Goal: Transaction & Acquisition: Book appointment/travel/reservation

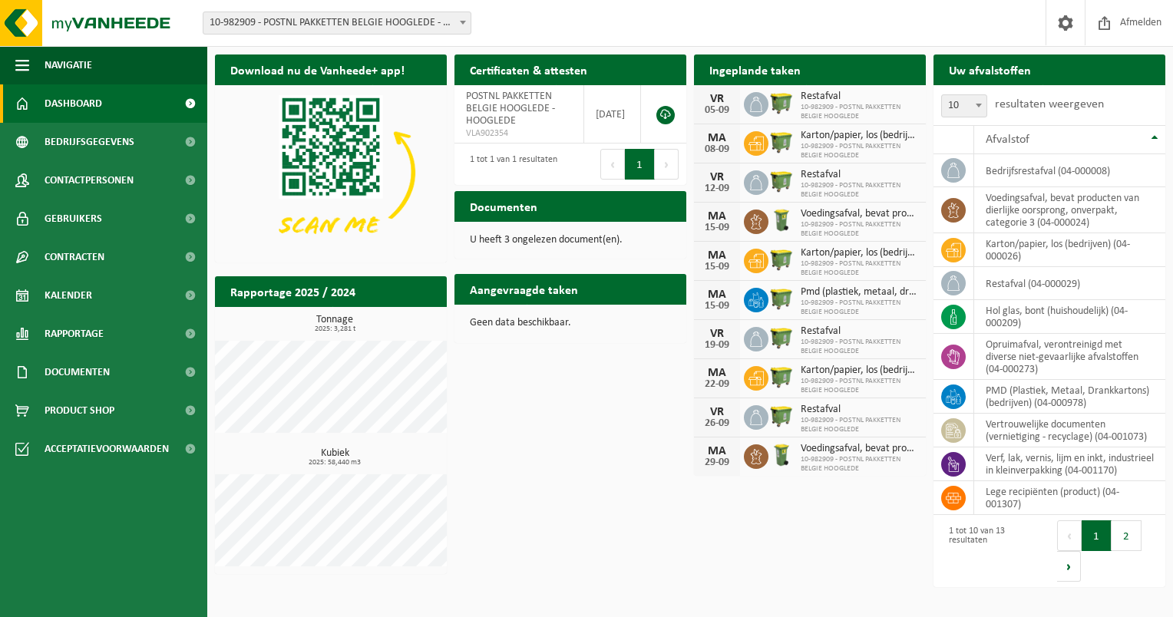
click at [1017, 77] on h2 "Uw afvalstoffen" at bounding box center [990, 70] width 113 height 30
click at [1032, 317] on td "hol glas, bont (huishoudelijk) (04-000209)" at bounding box center [1069, 317] width 191 height 34
click at [947, 310] on icon at bounding box center [953, 316] width 15 height 15
click at [104, 275] on span "Contracten" at bounding box center [75, 257] width 60 height 38
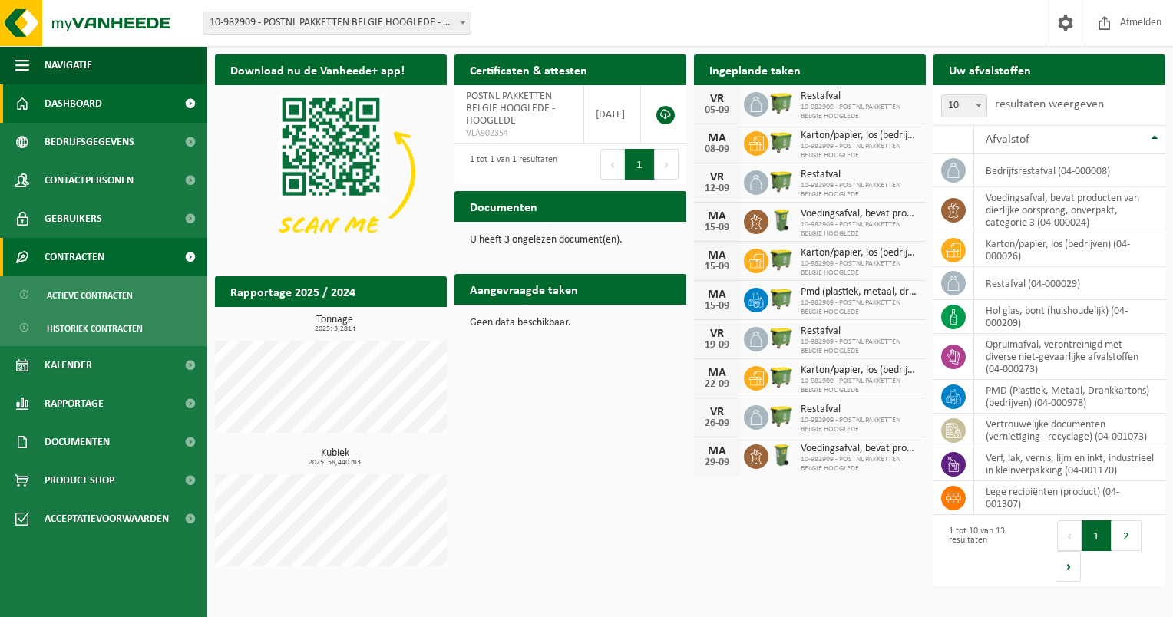
click at [104, 275] on span "Contracten" at bounding box center [75, 257] width 60 height 38
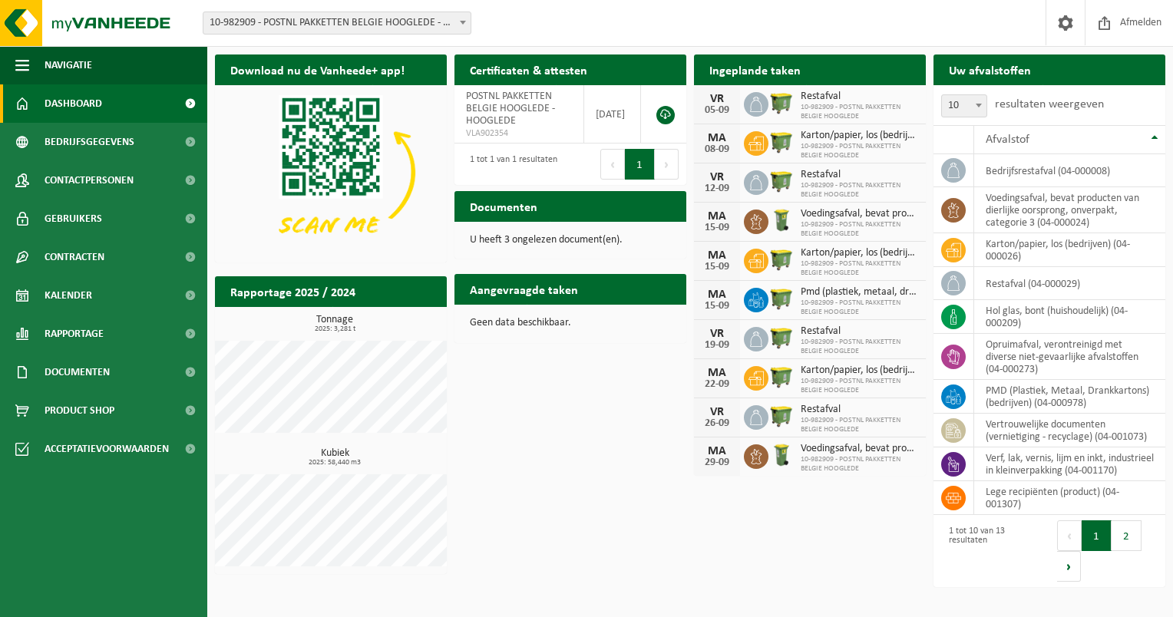
click at [768, 78] on h2 "Ingeplande taken" at bounding box center [755, 70] width 122 height 30
click at [886, 75] on div "Ingeplande taken Bekijk uw kalender" at bounding box center [810, 70] width 232 height 31
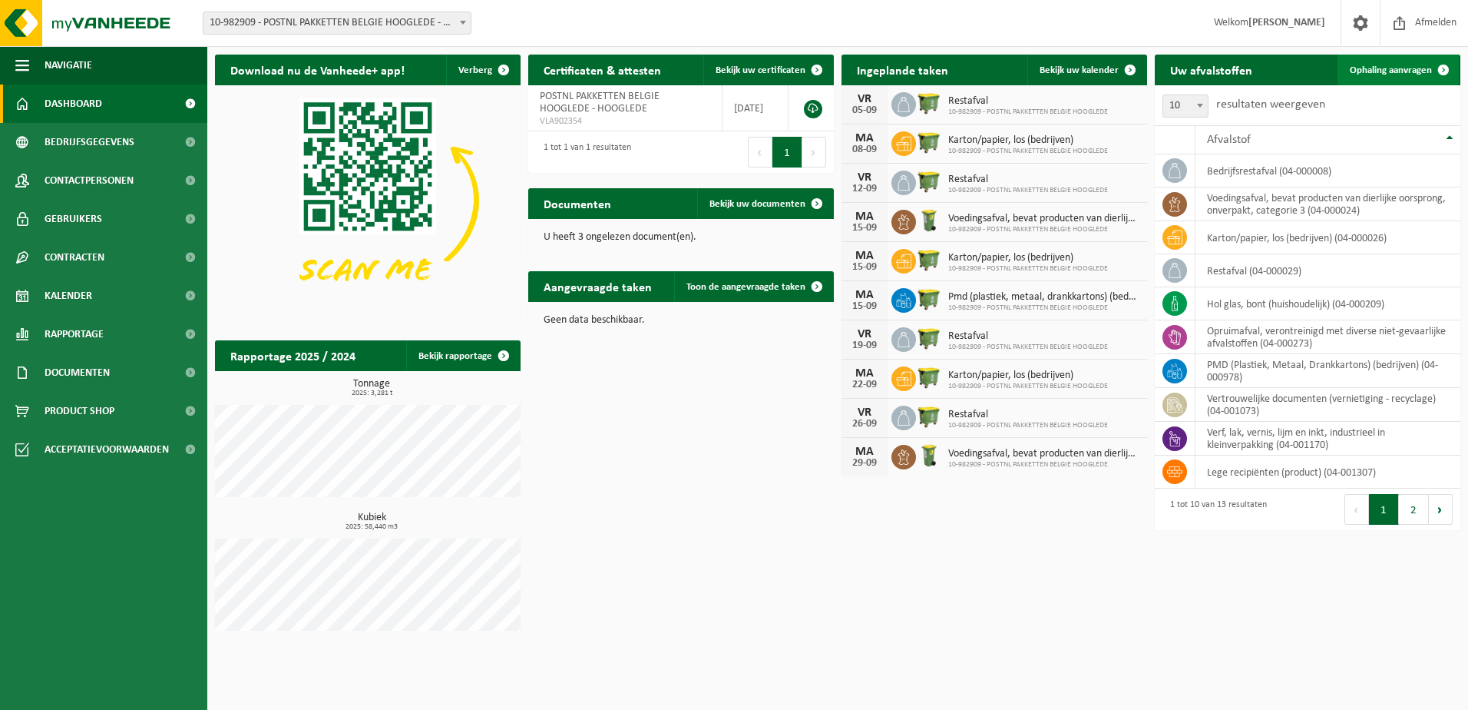
click at [1173, 68] on span "Ophaling aanvragen" at bounding box center [1391, 70] width 82 height 10
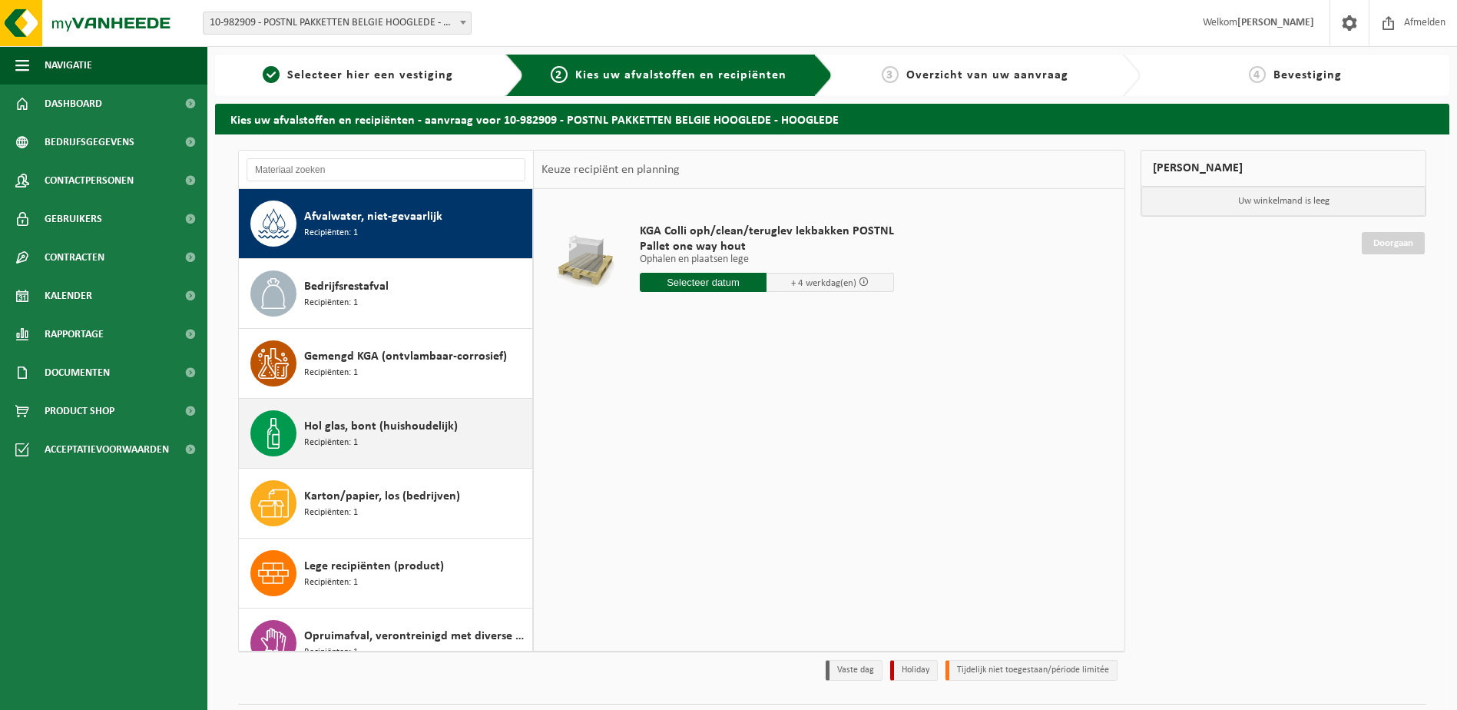
click at [386, 446] on div "Hol glas, bont (huishoudelijk) Recipiënten: 1" at bounding box center [416, 433] width 224 height 46
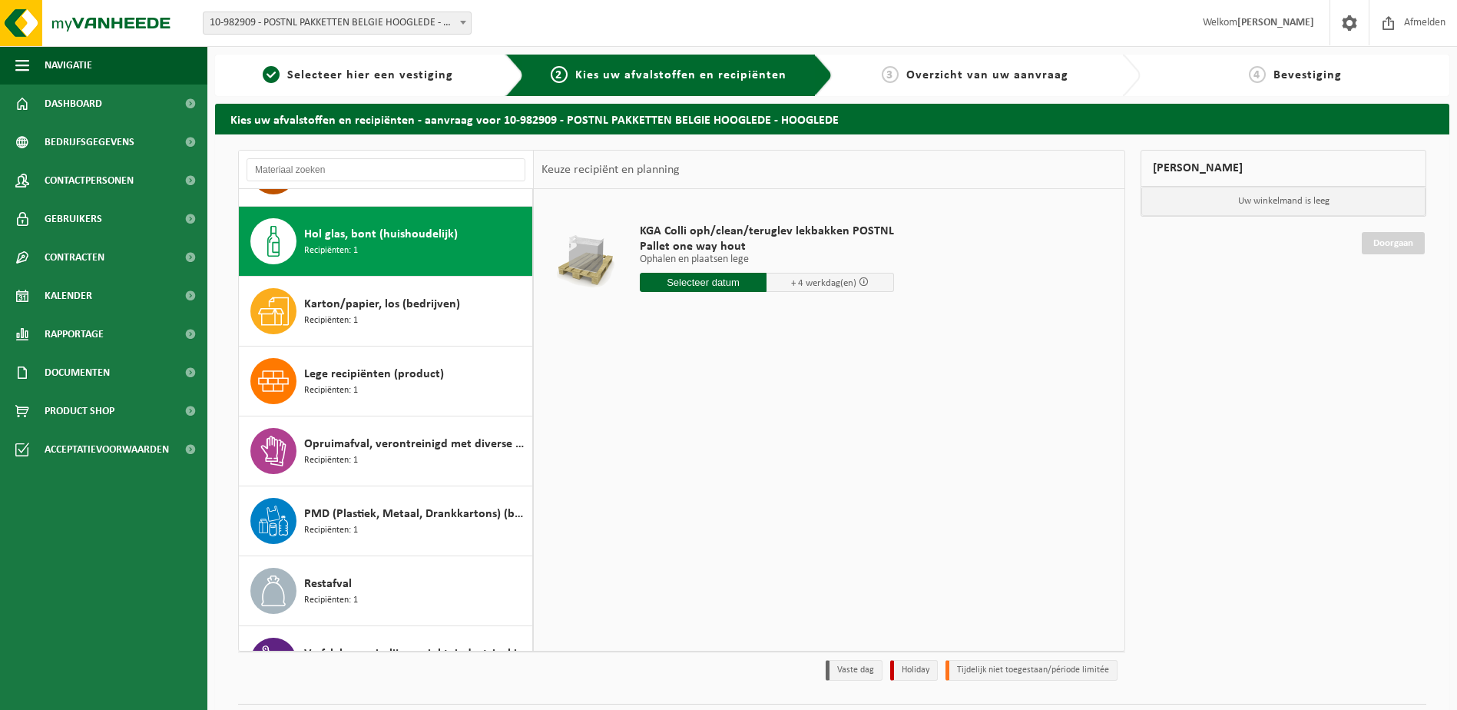
scroll to position [210, 0]
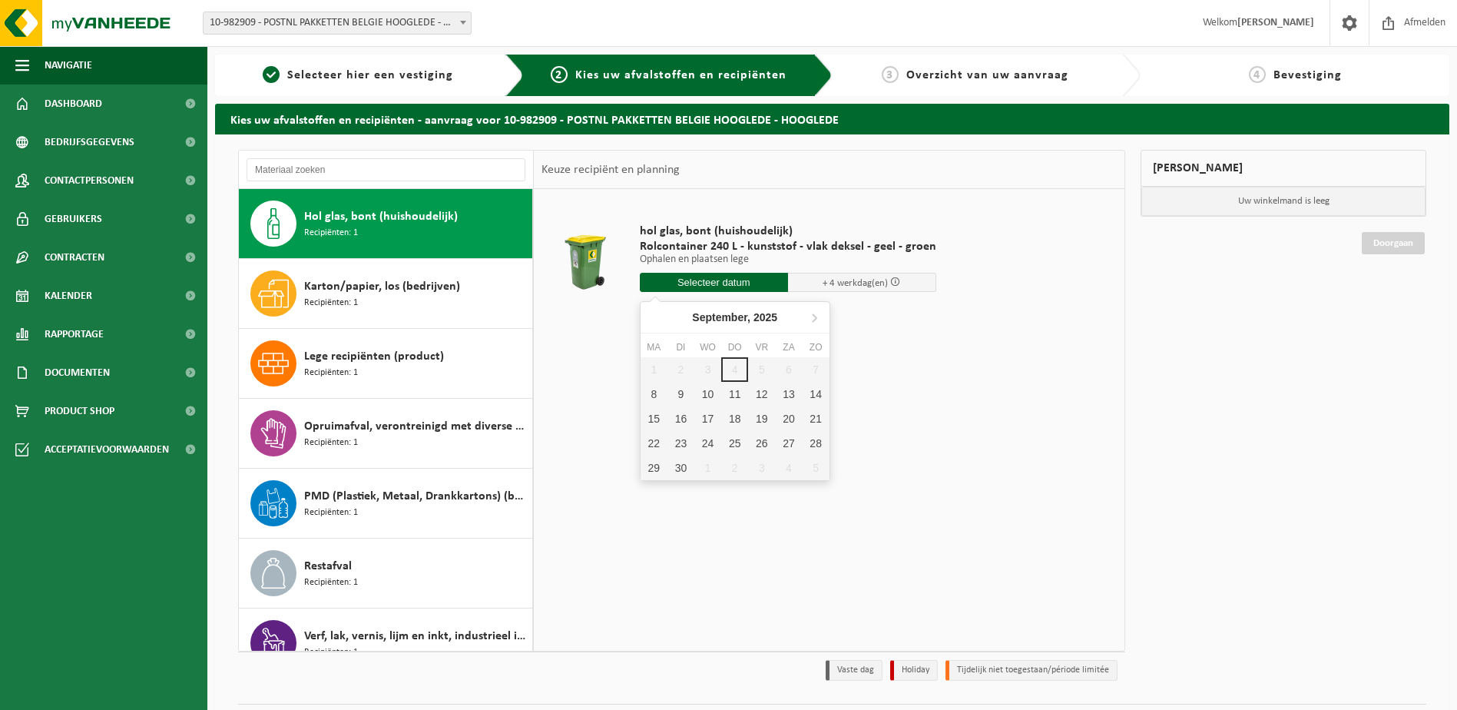
click at [739, 286] on input "text" at bounding box center [714, 282] width 148 height 19
click at [657, 392] on div "8" at bounding box center [653, 394] width 27 height 25
type input "Van 2025-09-08"
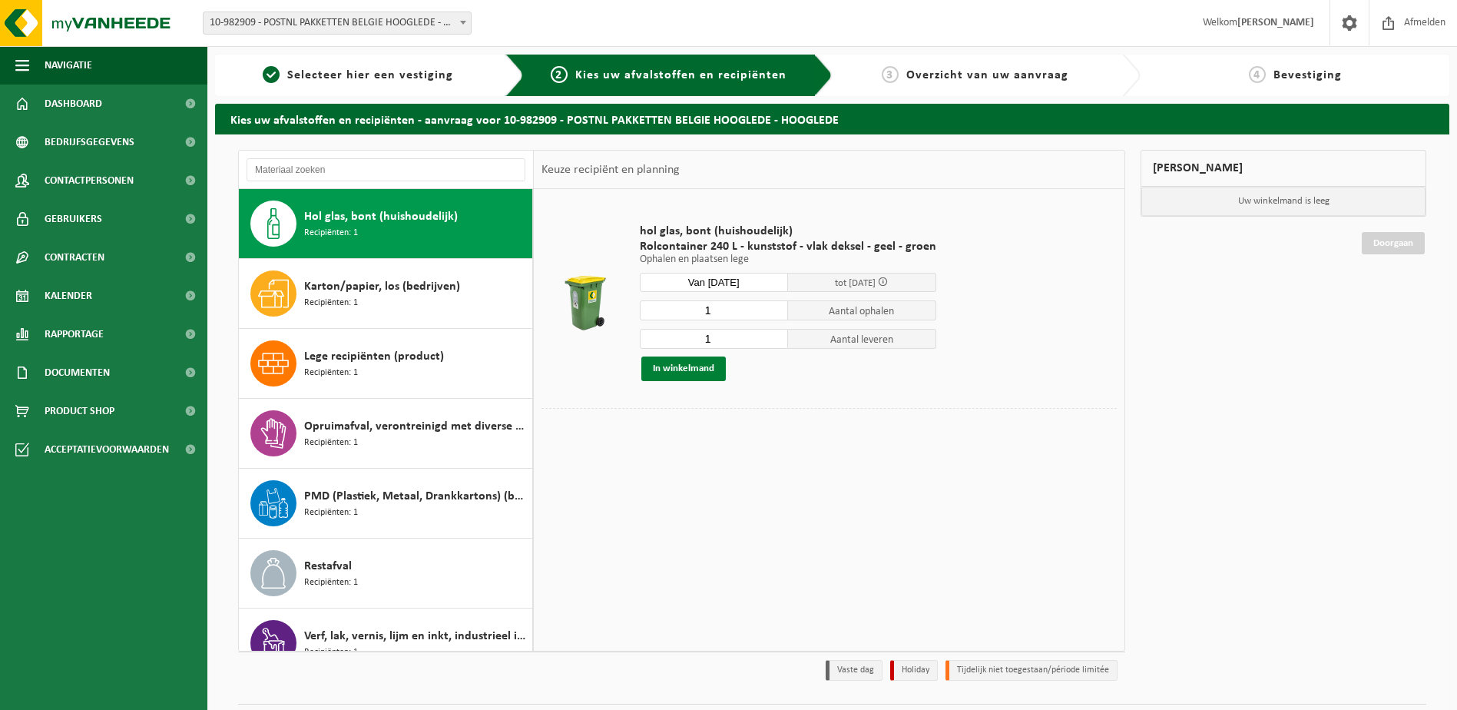
click at [712, 366] on button "In winkelmand" at bounding box center [683, 368] width 84 height 25
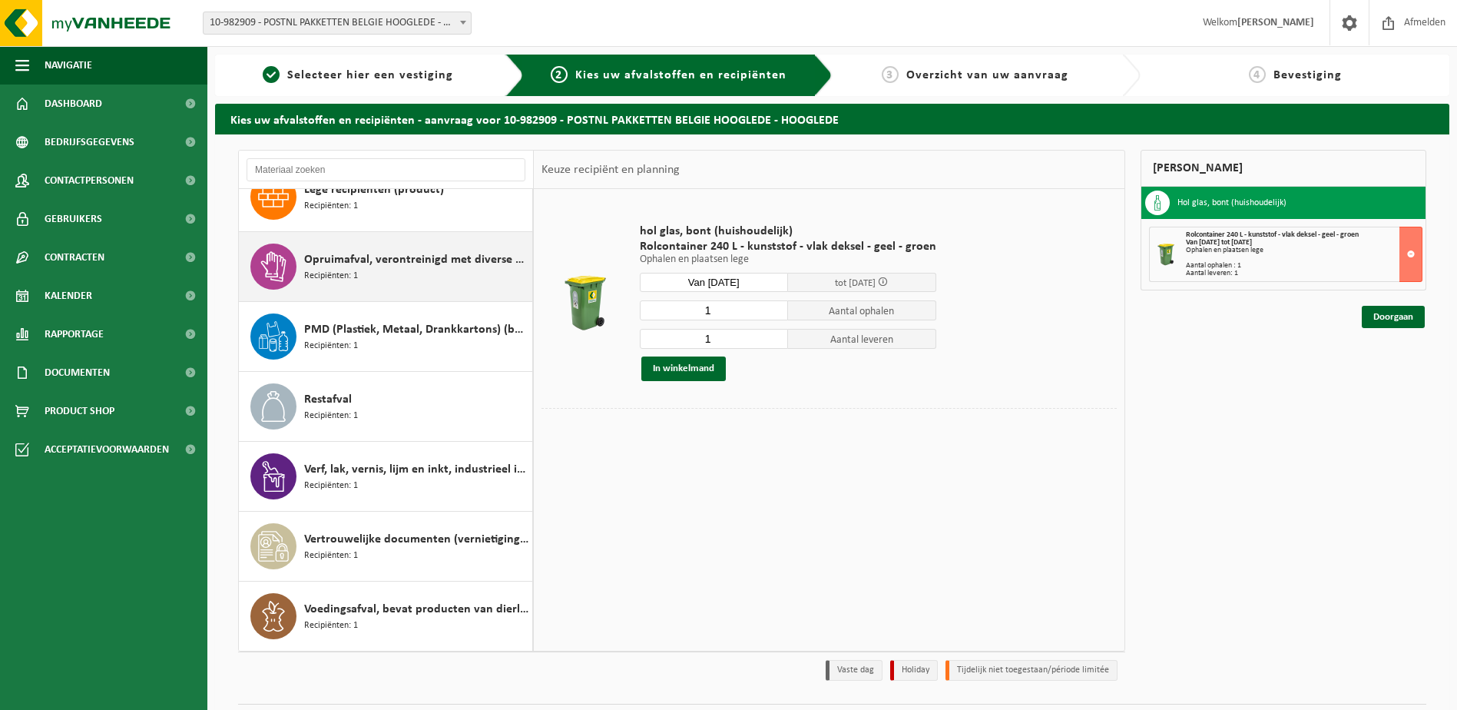
scroll to position [41, 0]
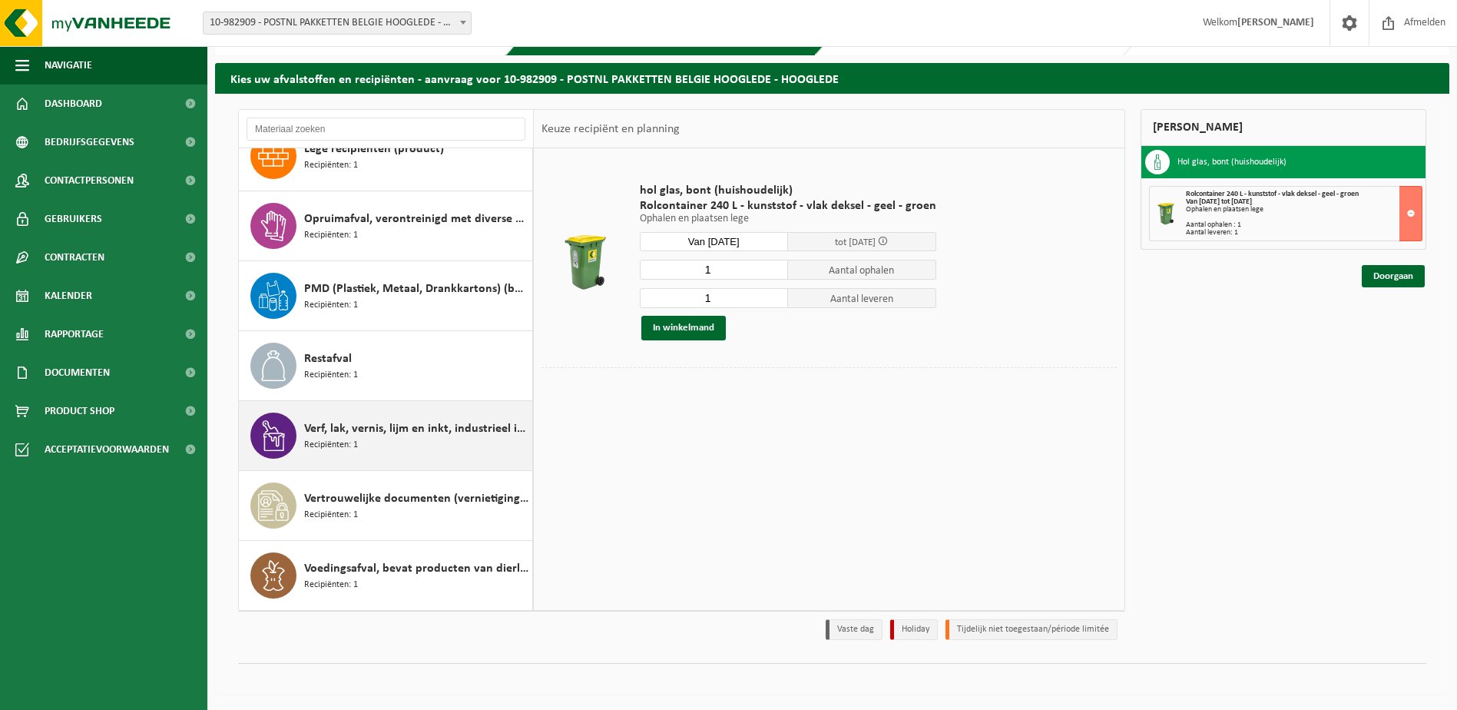
click at [393, 427] on span "Verf, lak, vernis, lijm en inkt, industrieel in kleinverpakking" at bounding box center [416, 428] width 224 height 18
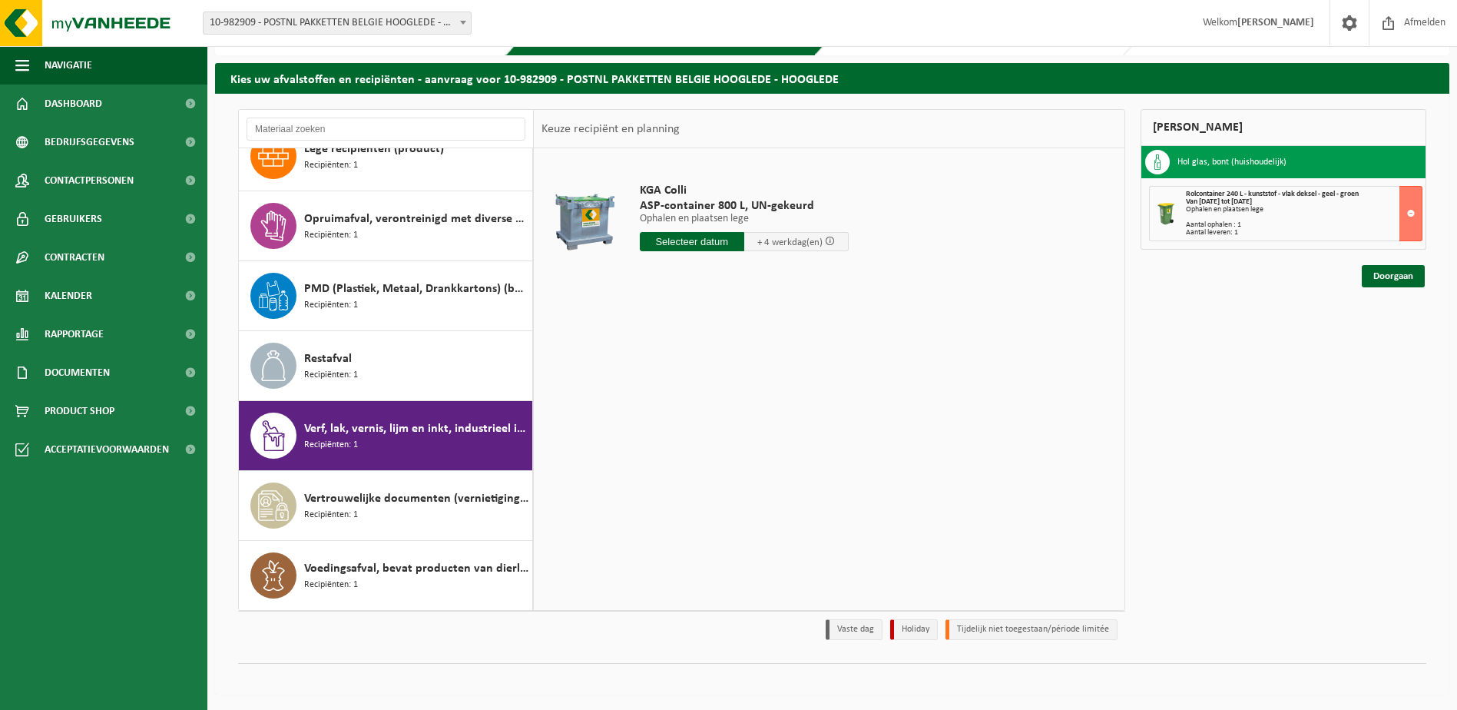
click at [680, 251] on div "KGA Colli ASP-container 800 L, UN-gekeurd Ophalen en plaatsen lege Ophalen en p…" at bounding box center [744, 220] width 224 height 107
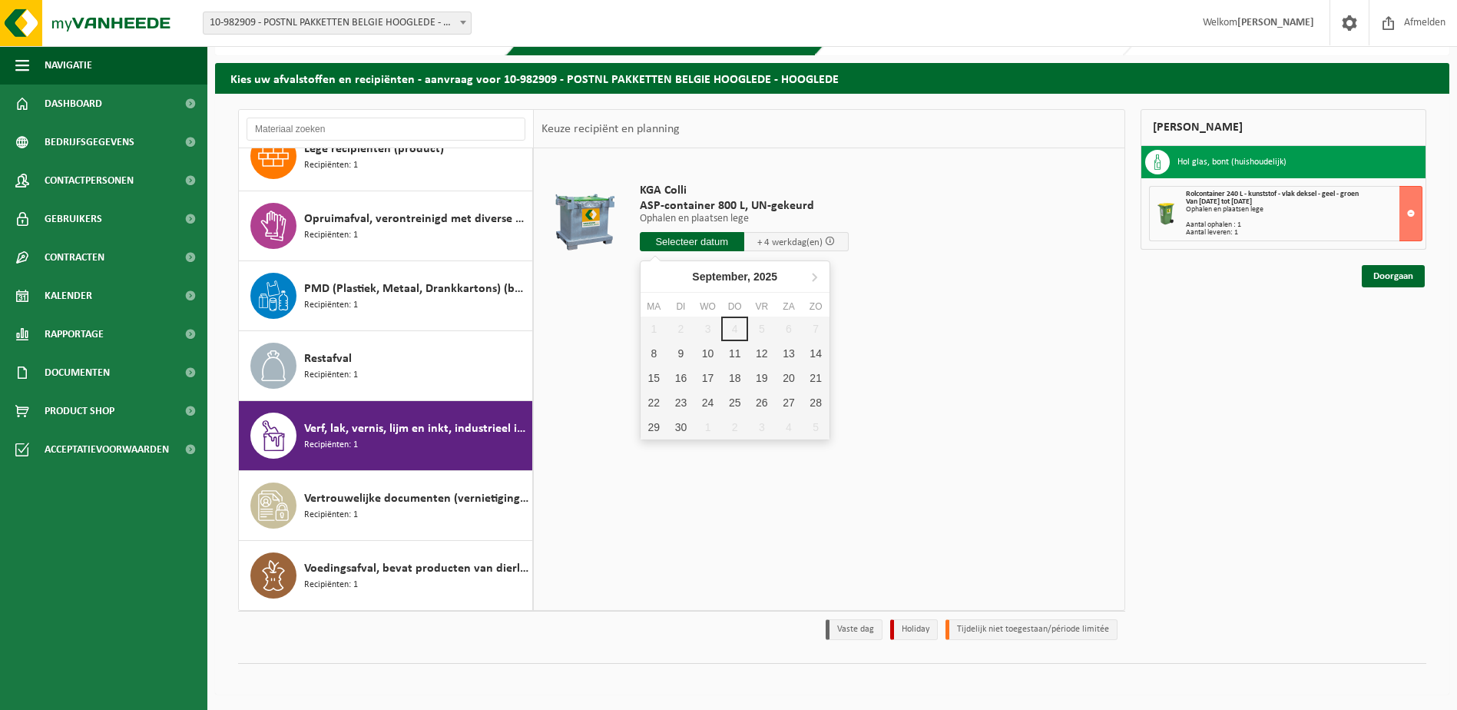
click at [680, 239] on input "text" at bounding box center [692, 241] width 104 height 19
click at [653, 358] on div "8" at bounding box center [653, 353] width 27 height 25
type input "Van 2025-09-08"
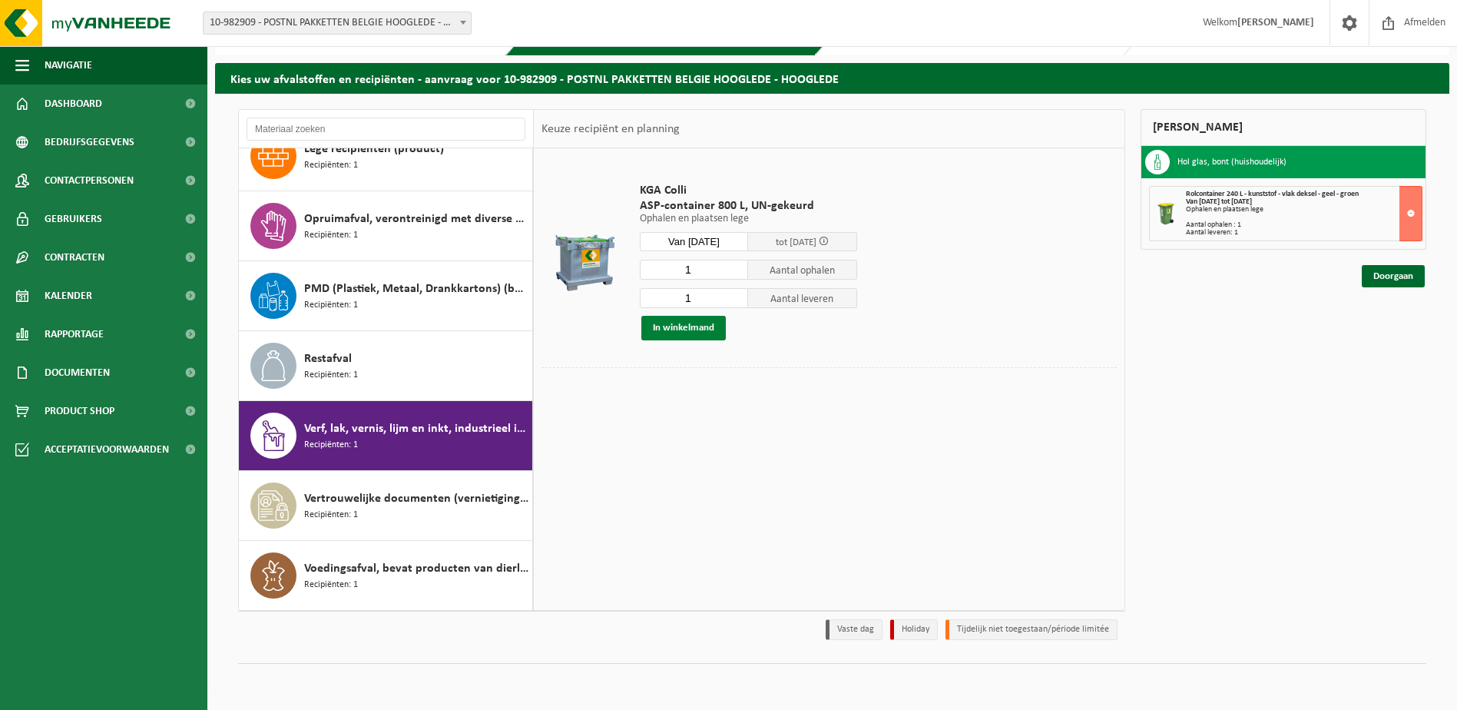
click at [681, 325] on button "In winkelmand" at bounding box center [683, 328] width 84 height 25
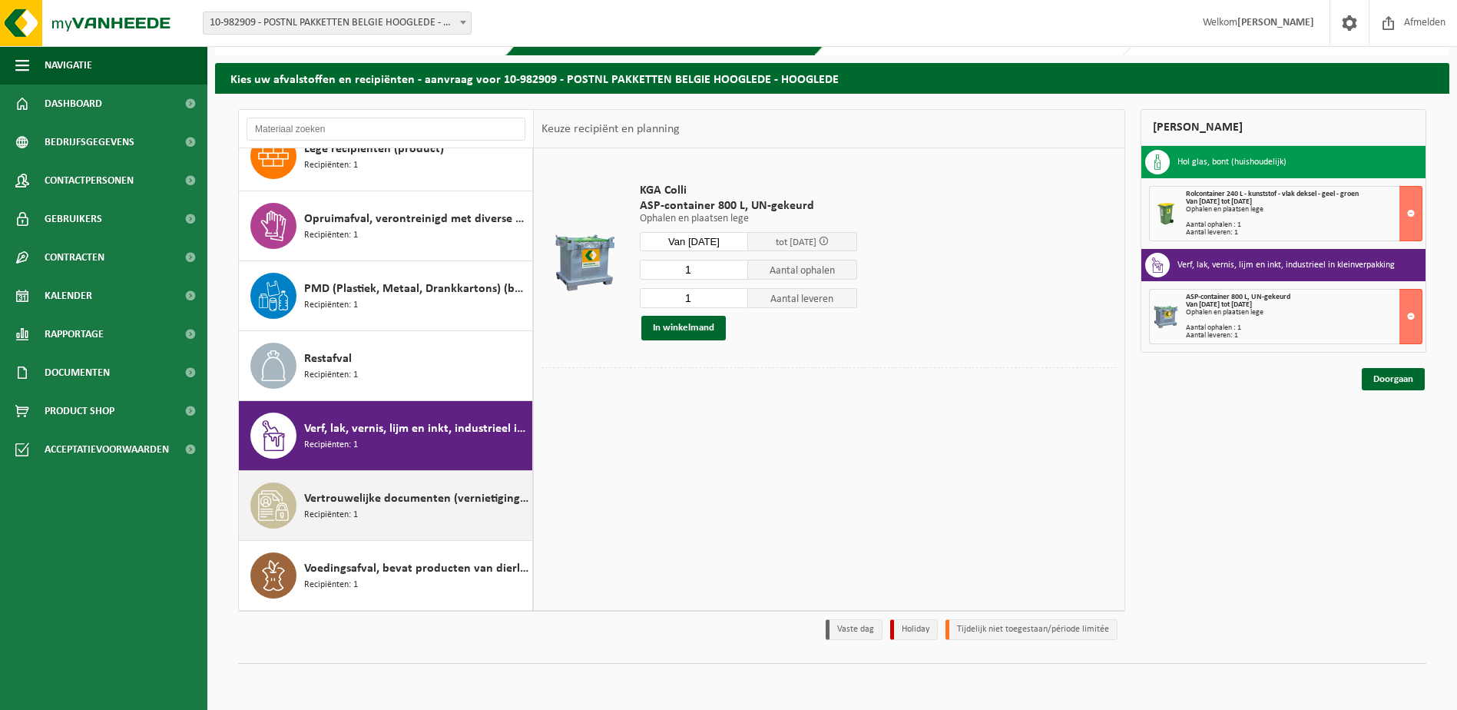
drag, startPoint x: 410, startPoint y: 260, endPoint x: 313, endPoint y: 491, distance: 250.6
click at [313, 491] on span "Vertrouwelijke documenten (vernietiging - recyclage)" at bounding box center [416, 498] width 224 height 18
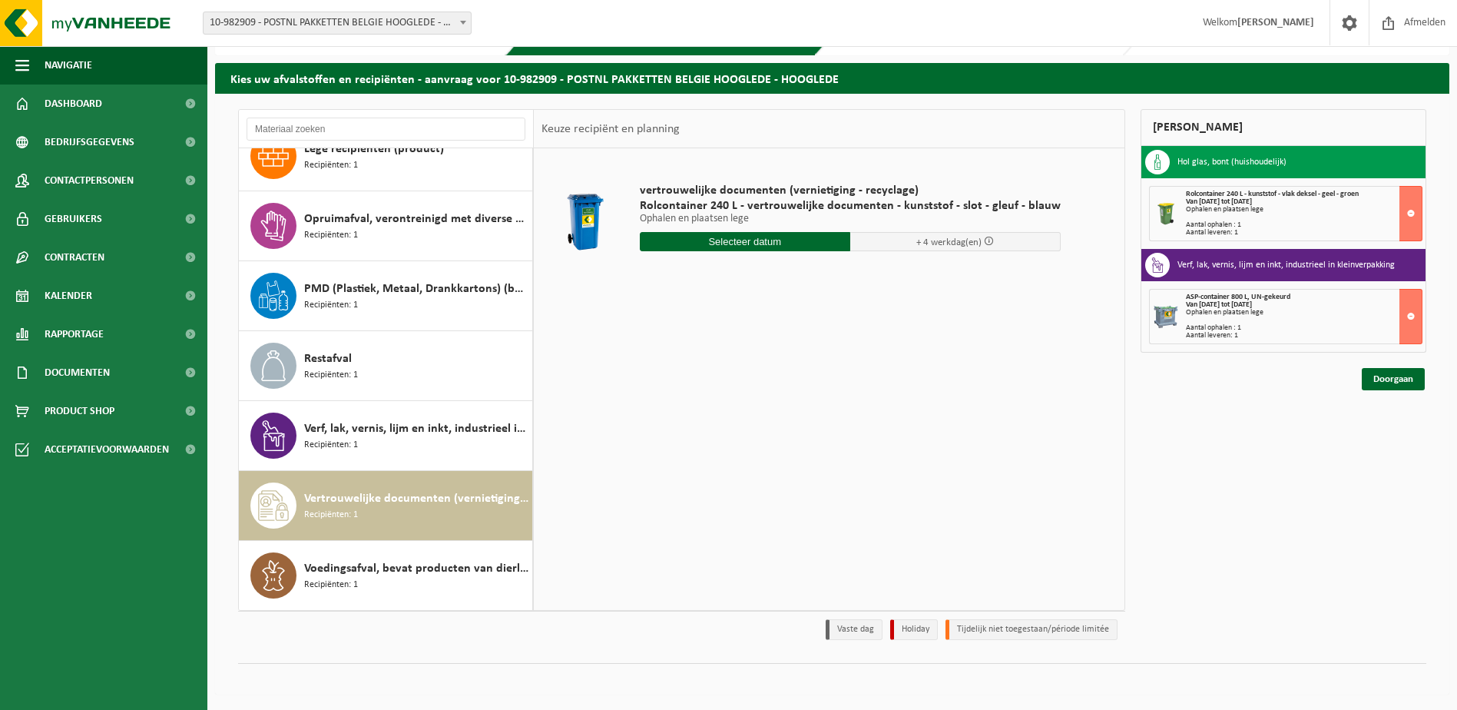
click at [700, 237] on input "text" at bounding box center [745, 241] width 210 height 19
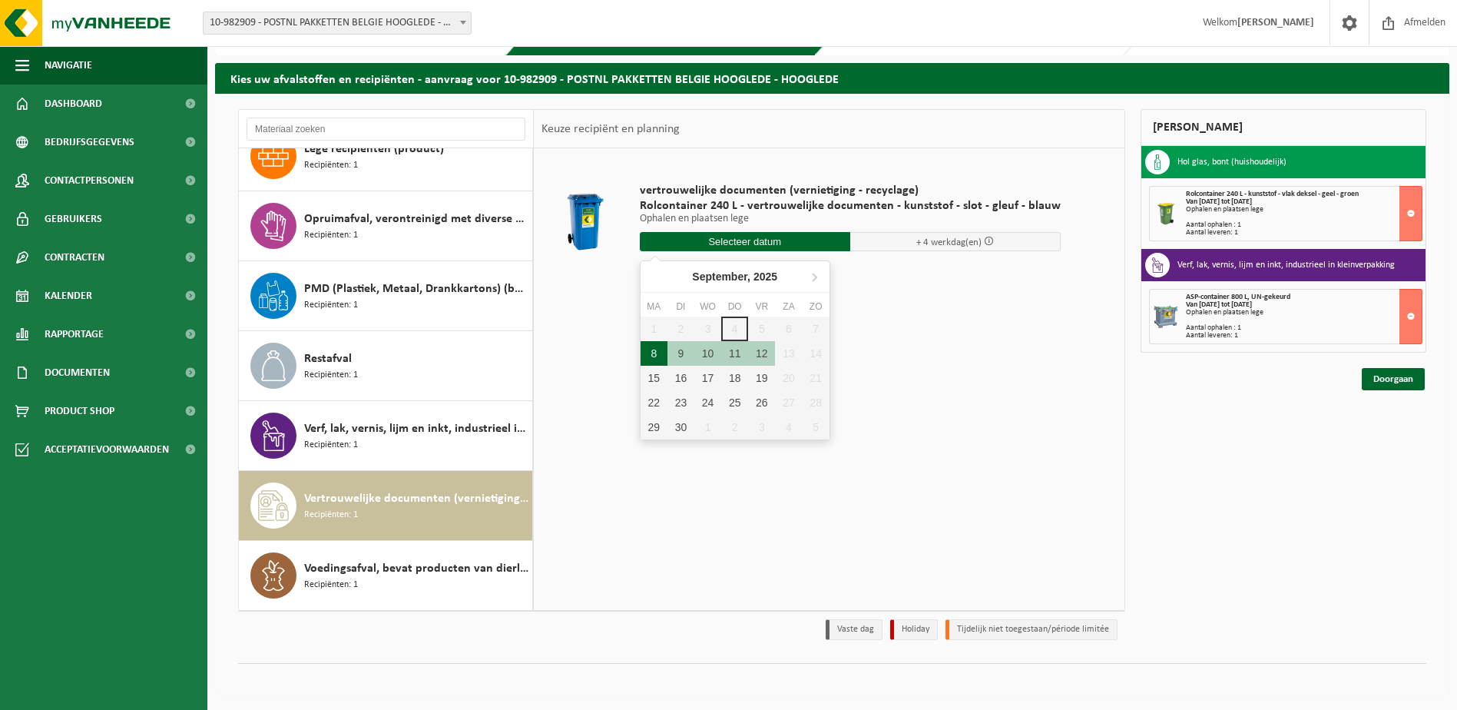
click at [656, 349] on div "8" at bounding box center [653, 353] width 27 height 25
type input "Van 2025-09-08"
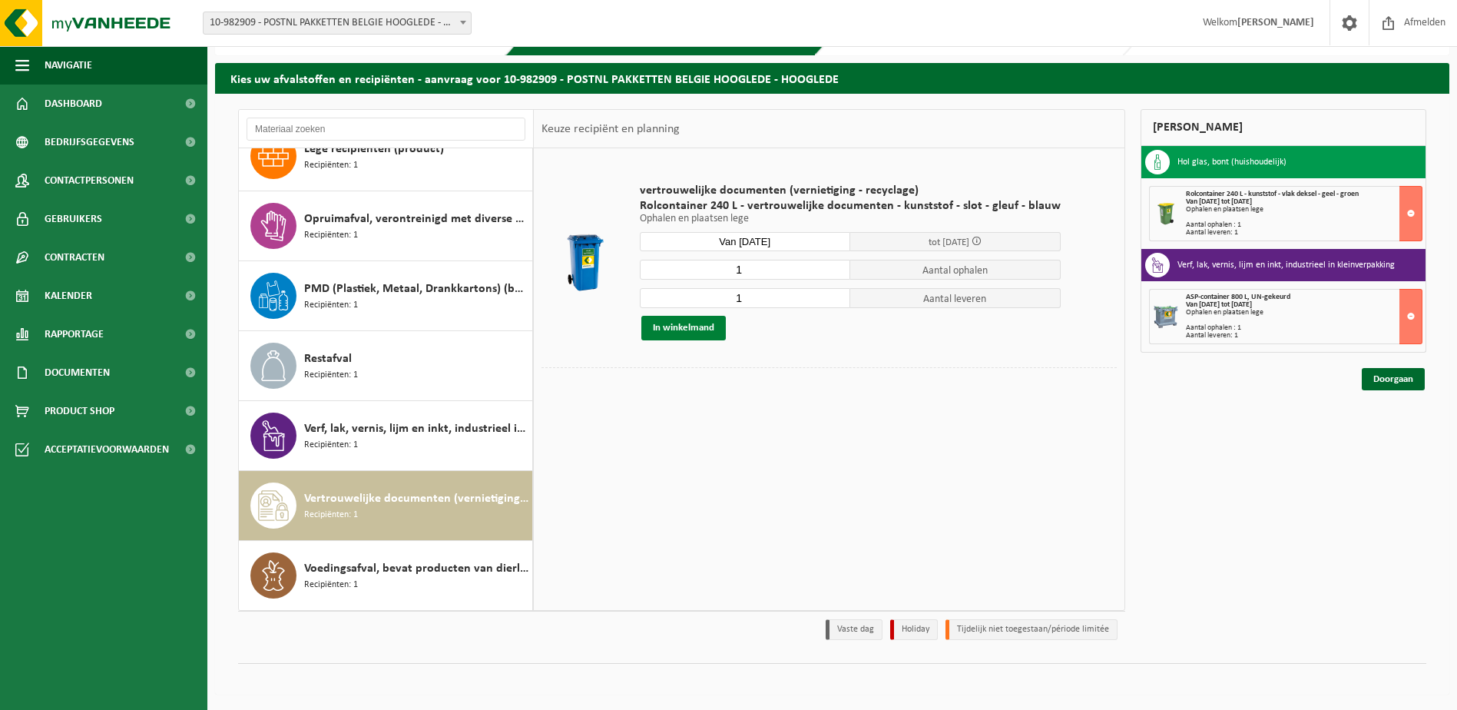
click at [686, 334] on button "In winkelmand" at bounding box center [683, 328] width 84 height 25
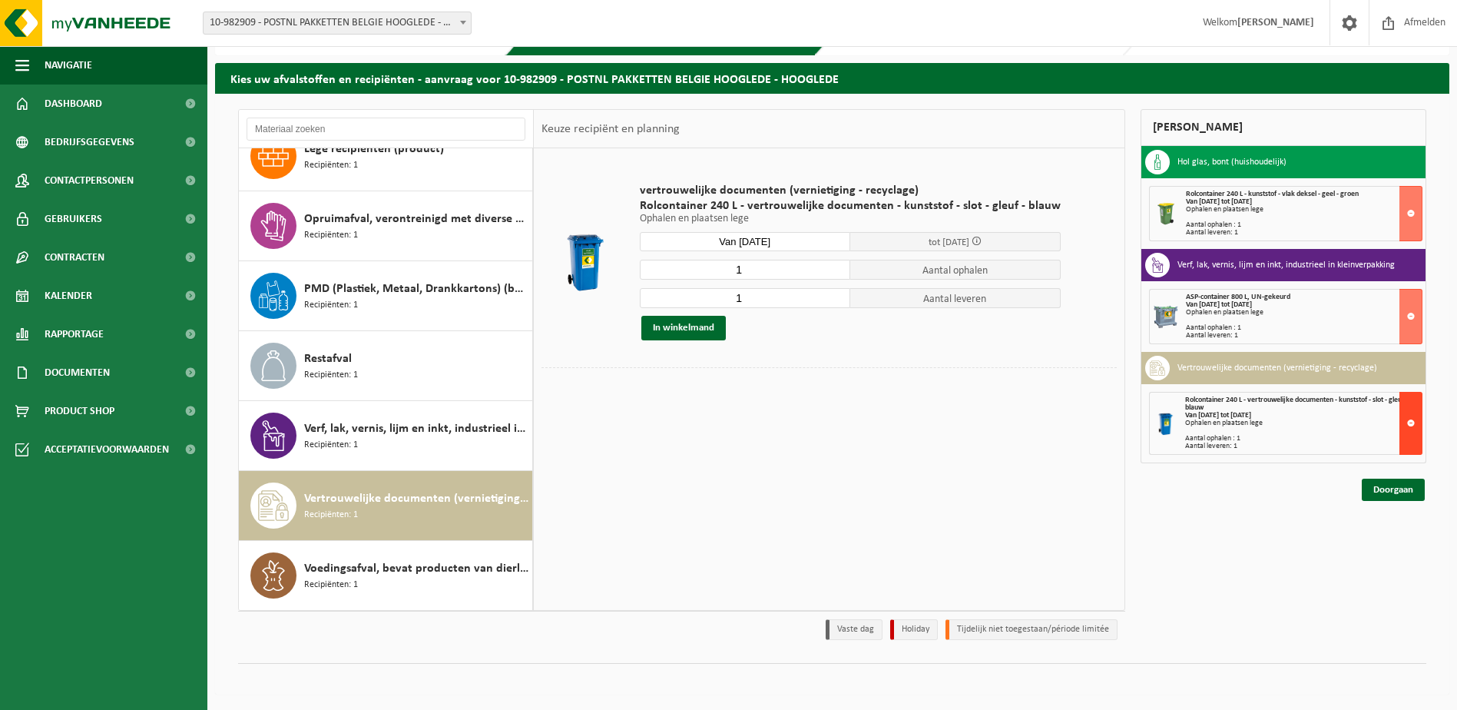
click at [1403, 415] on button at bounding box center [1410, 423] width 23 height 63
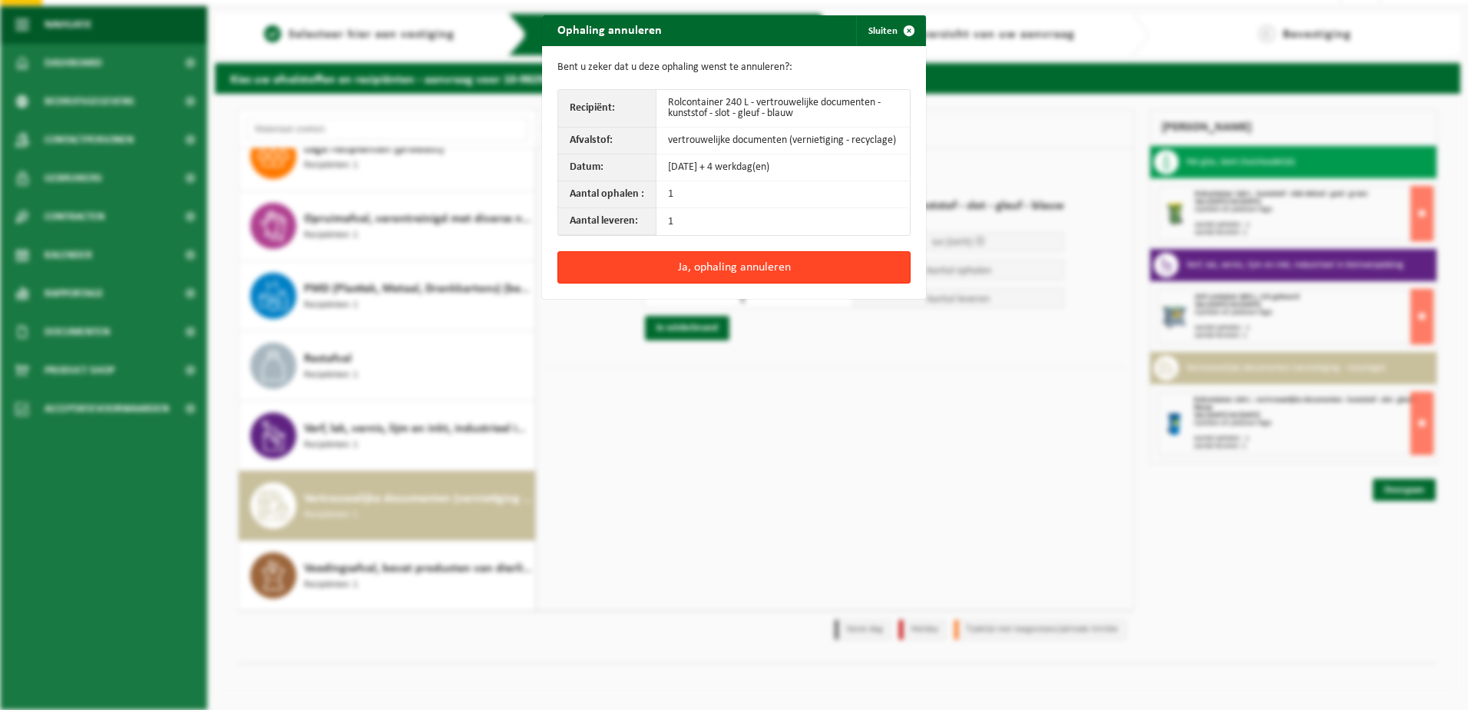
click at [844, 264] on button "Ja, ophaling annuleren" at bounding box center [733, 267] width 353 height 32
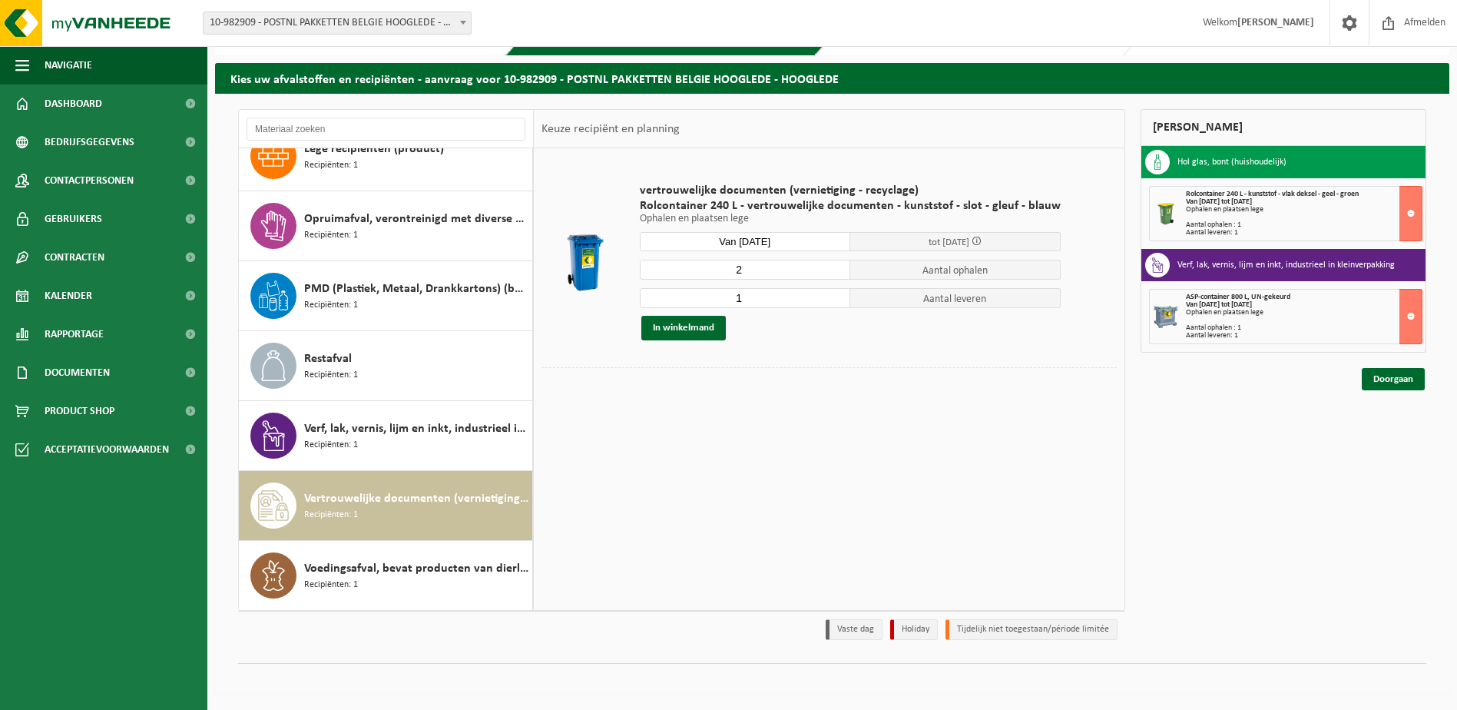
click at [829, 265] on input "2" at bounding box center [745, 270] width 210 height 20
type input "3"
click at [829, 265] on input "3" at bounding box center [745, 270] width 210 height 20
click at [832, 293] on input "2" at bounding box center [745, 298] width 210 height 20
type input "3"
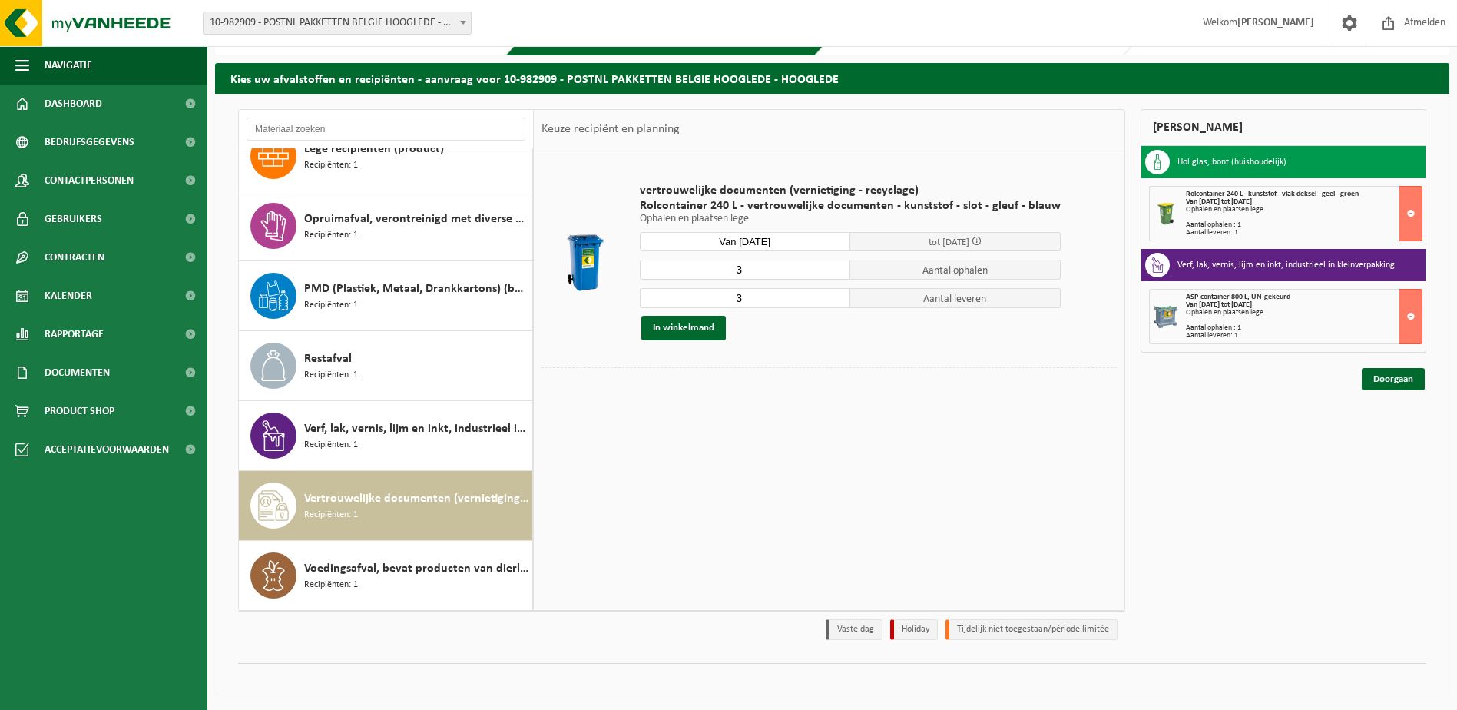
click at [832, 293] on input "3" at bounding box center [745, 298] width 210 height 20
click at [707, 319] on button "In winkelmand" at bounding box center [683, 328] width 84 height 25
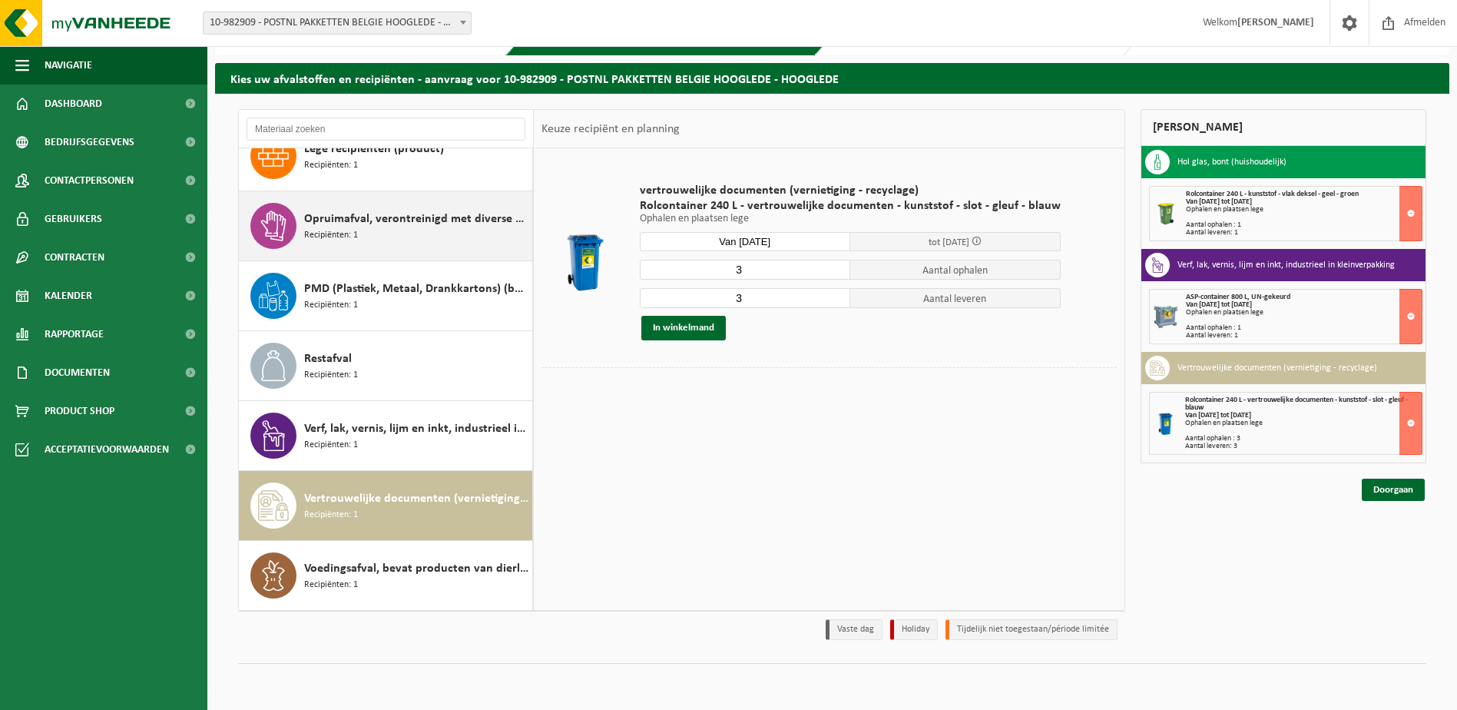
click at [325, 205] on div "Opruimafval, verontreinigd met diverse niet-gevaarlijke afvalstoffen Recipiënte…" at bounding box center [416, 226] width 224 height 46
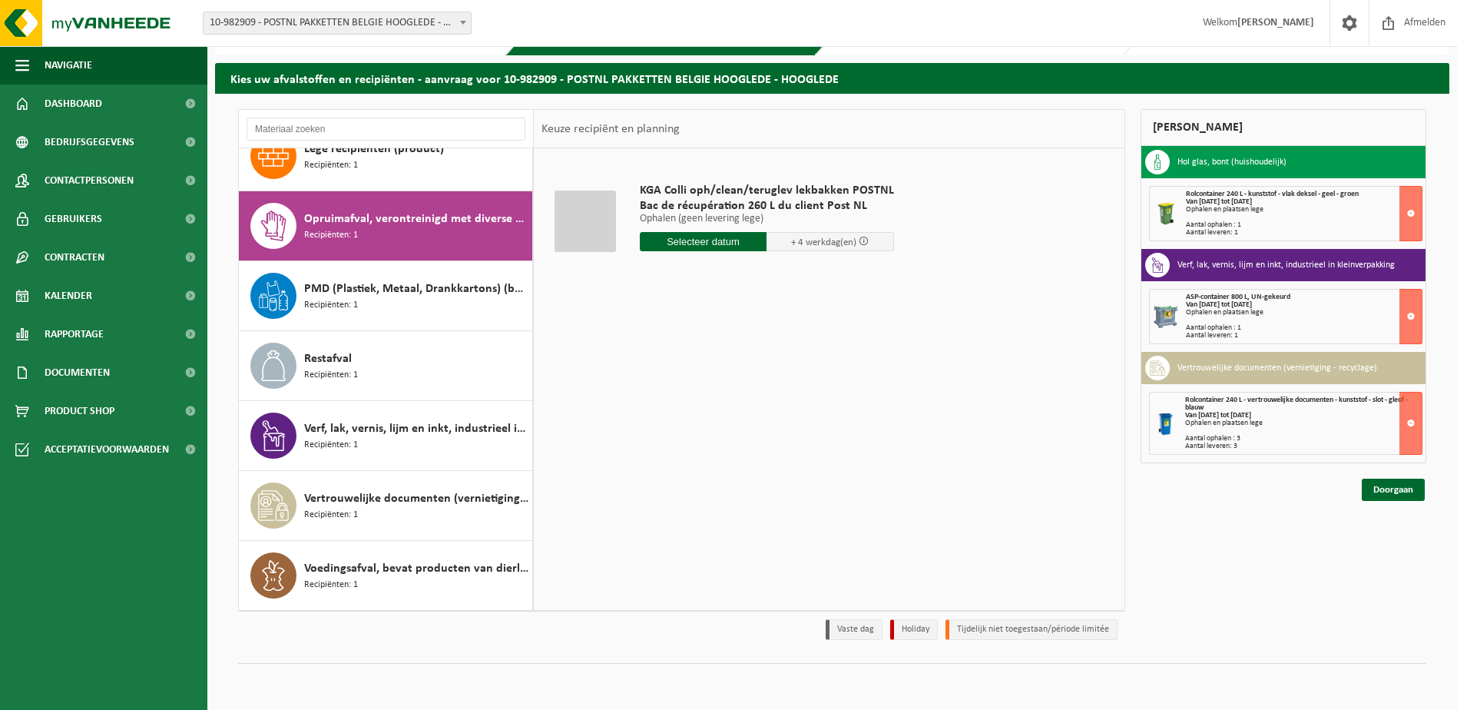
click at [717, 244] on input "text" at bounding box center [703, 241] width 127 height 19
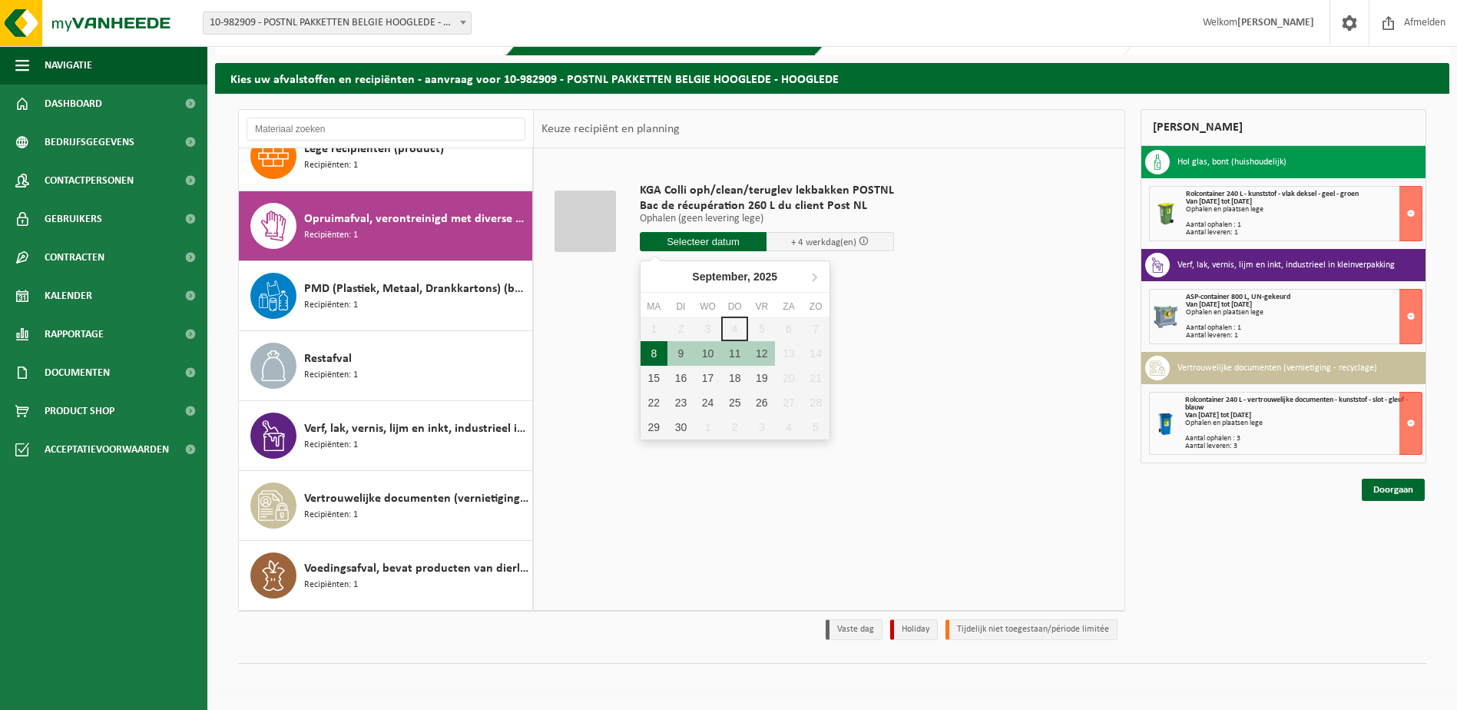
click at [646, 352] on div "8" at bounding box center [653, 353] width 27 height 25
type input "Van 2025-09-08"
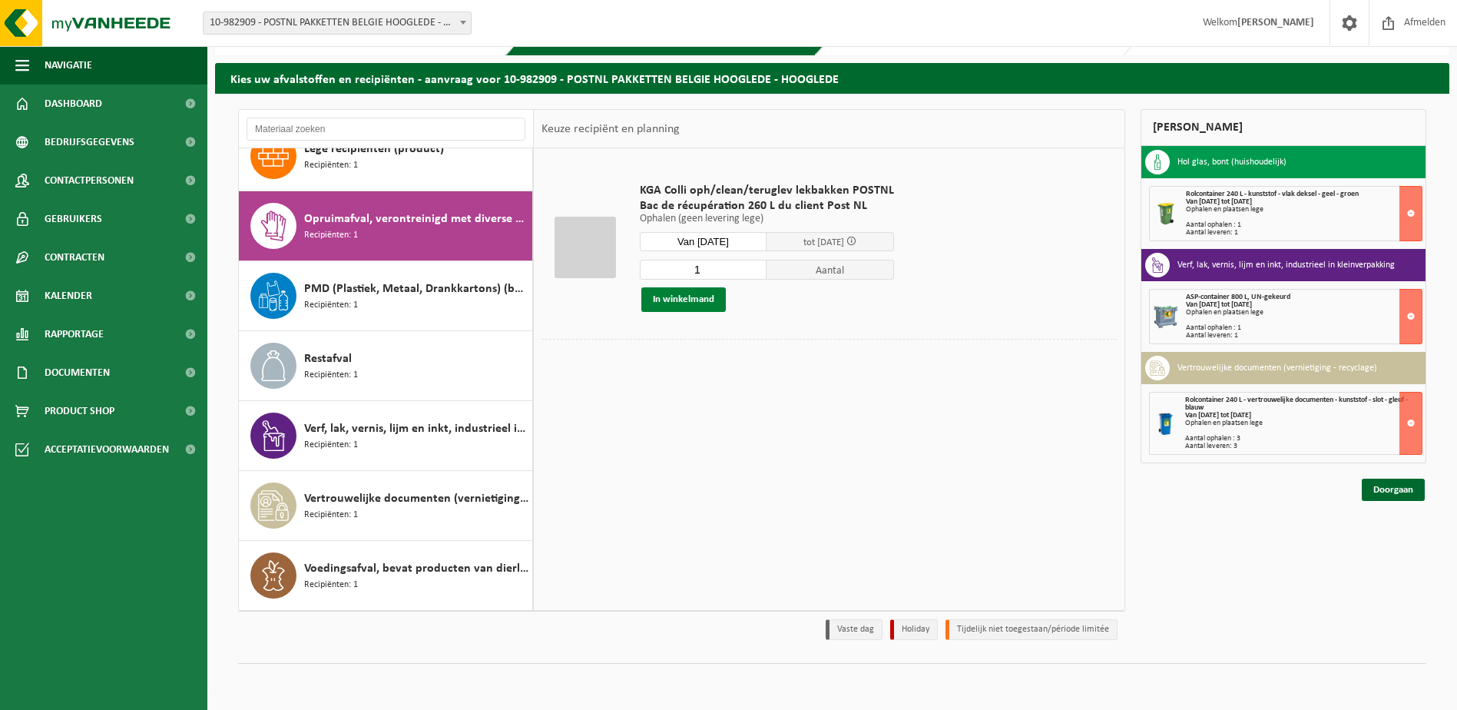
click at [693, 306] on button "In winkelmand" at bounding box center [683, 299] width 84 height 25
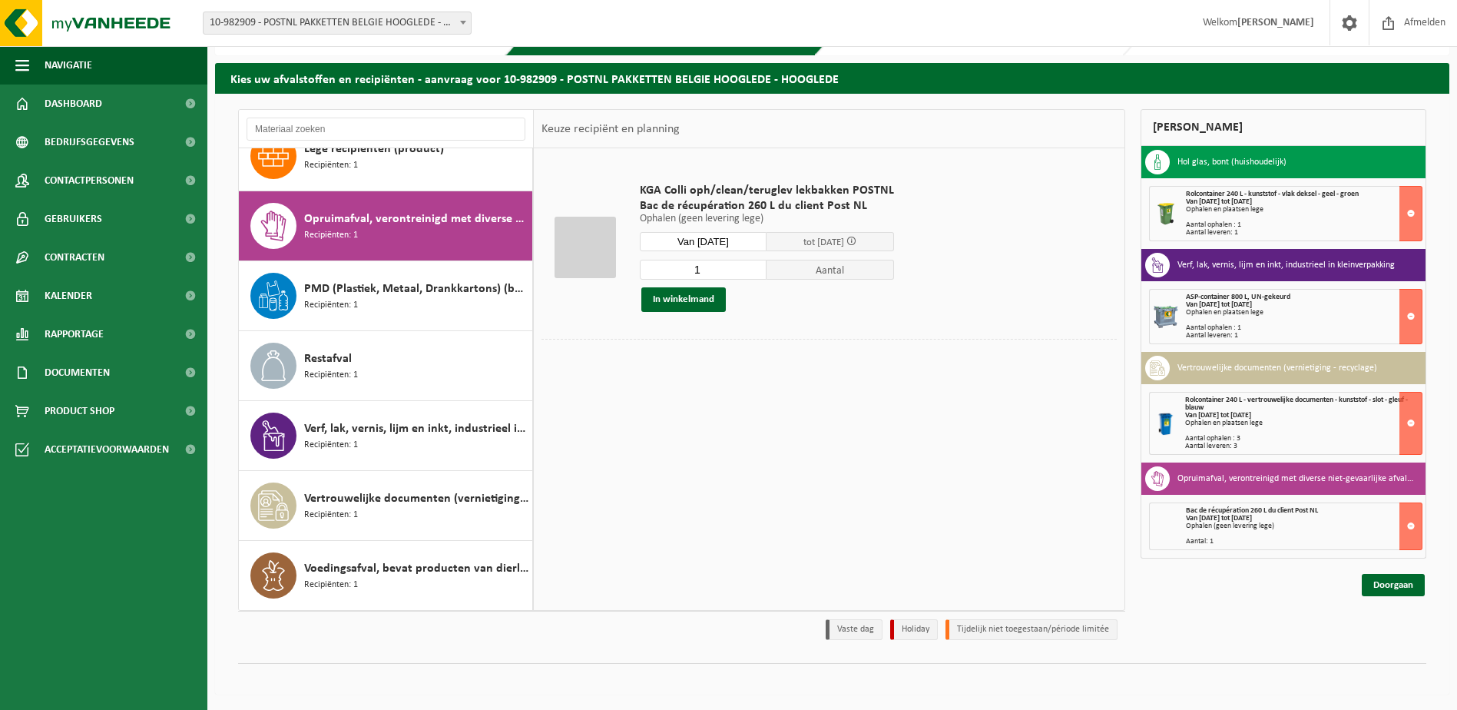
click at [1398, 531] on div "Bac de récupération 260 L du client Post NL Van 2025-09-08 tot 2025-09-12 Ophal…" at bounding box center [1304, 526] width 236 height 38
click at [1409, 528] on button at bounding box center [1410, 526] width 23 height 48
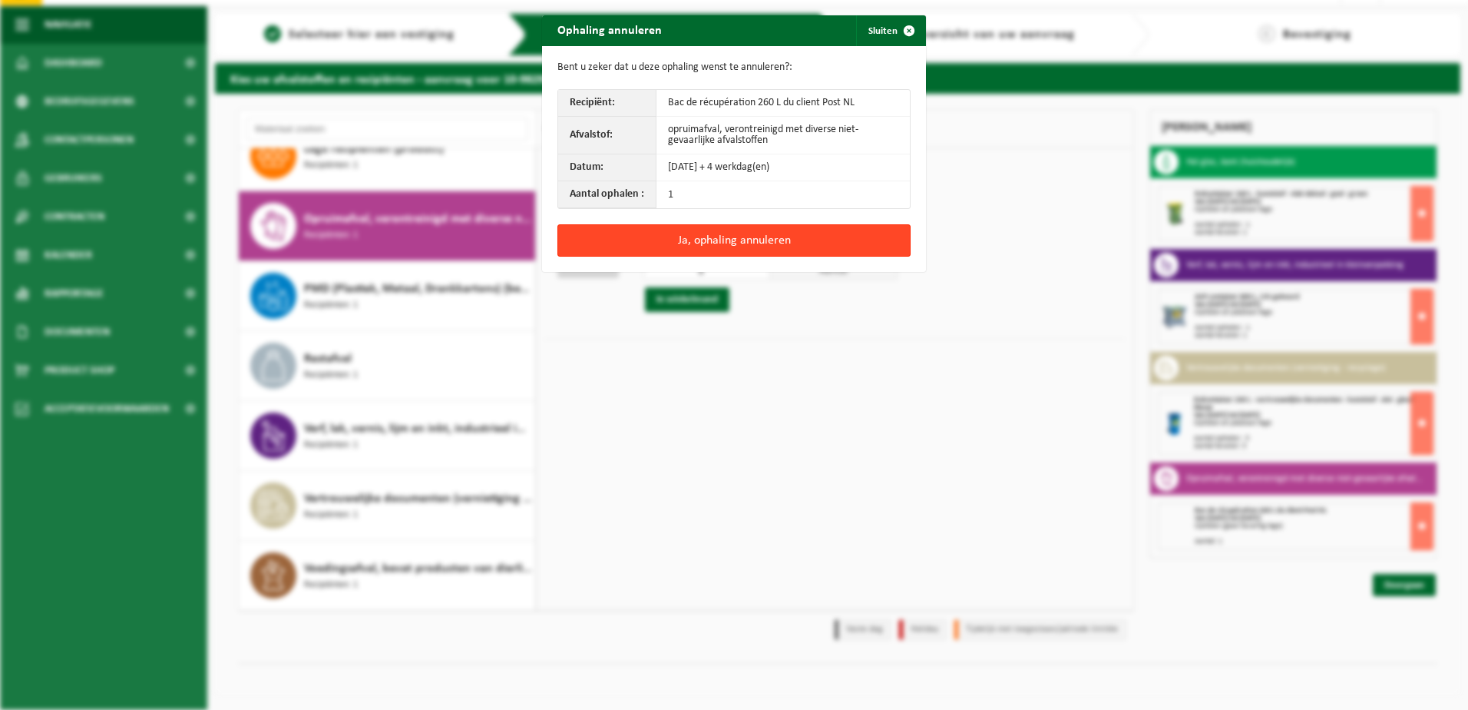
click at [828, 240] on button "Ja, ophaling annuleren" at bounding box center [733, 240] width 353 height 32
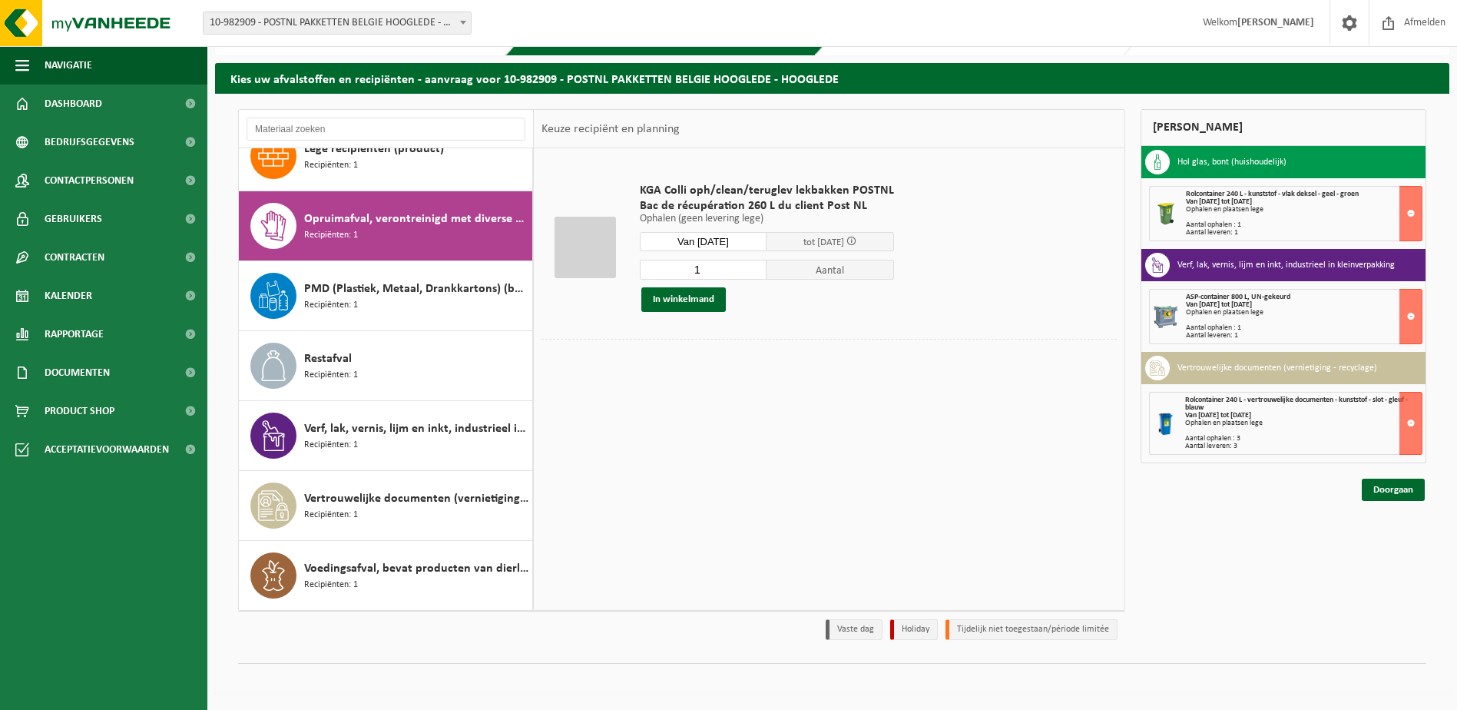
click at [326, 225] on span "Opruimafval, verontreinigd met diverse niet-gevaarlijke afvalstoffen" at bounding box center [416, 219] width 224 height 18
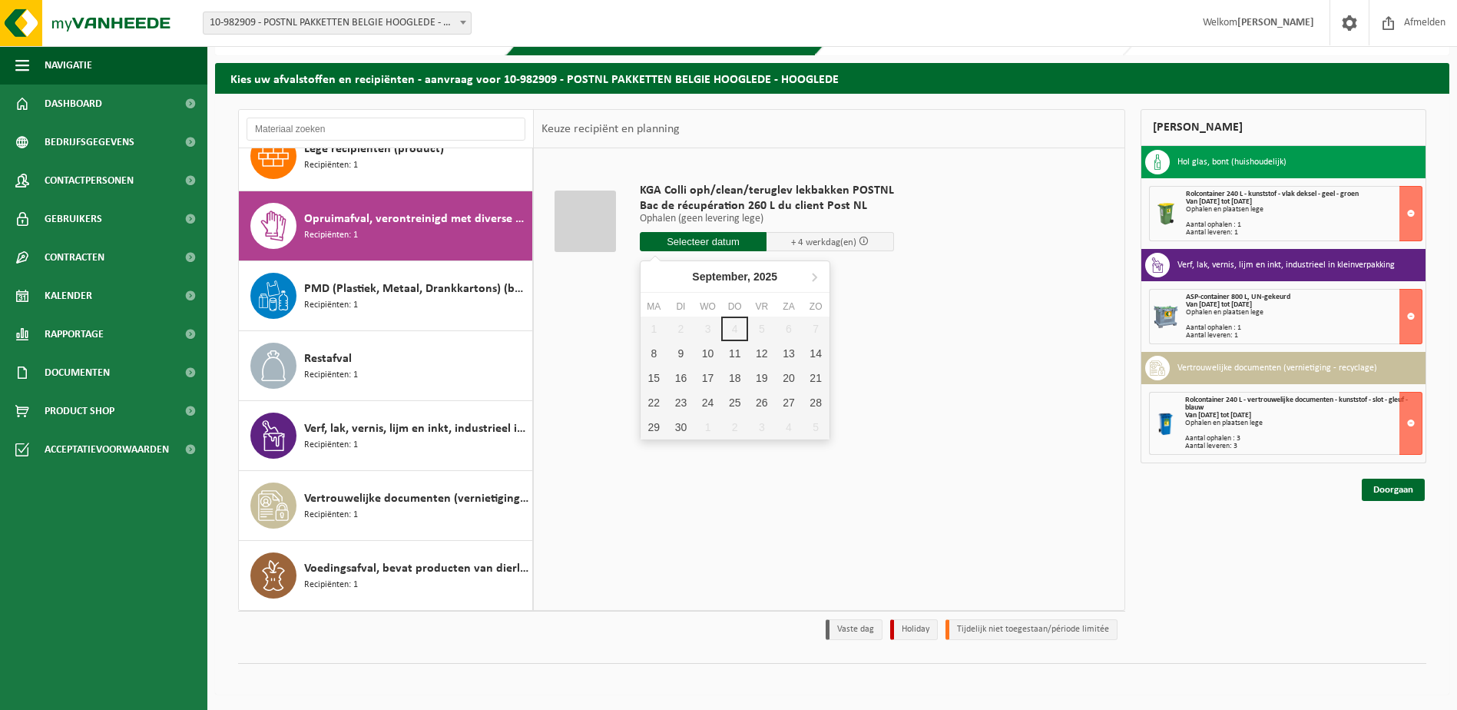
click at [743, 240] on input "text" at bounding box center [703, 241] width 127 height 19
click at [654, 359] on div "8" at bounding box center [653, 353] width 27 height 25
type input "Van 2025-09-08"
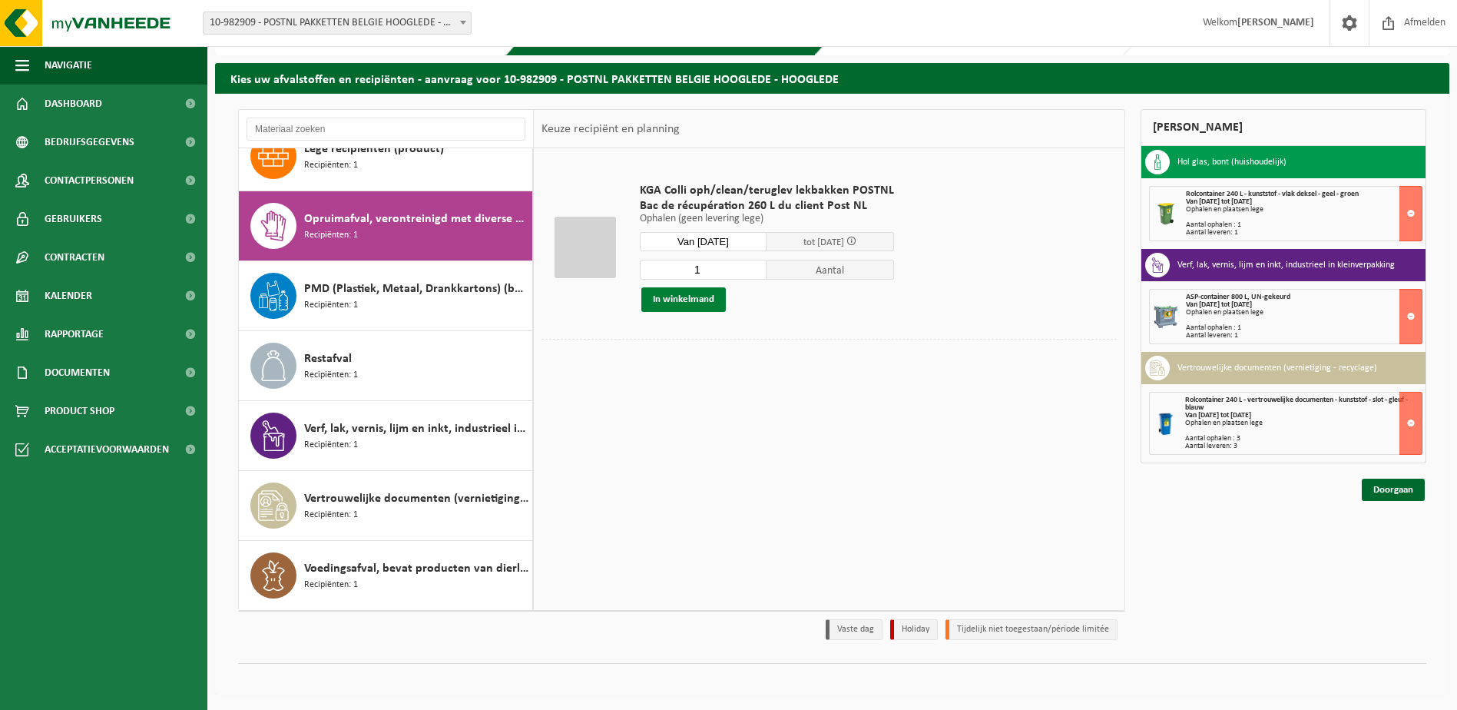
click at [707, 300] on button "In winkelmand" at bounding box center [683, 299] width 84 height 25
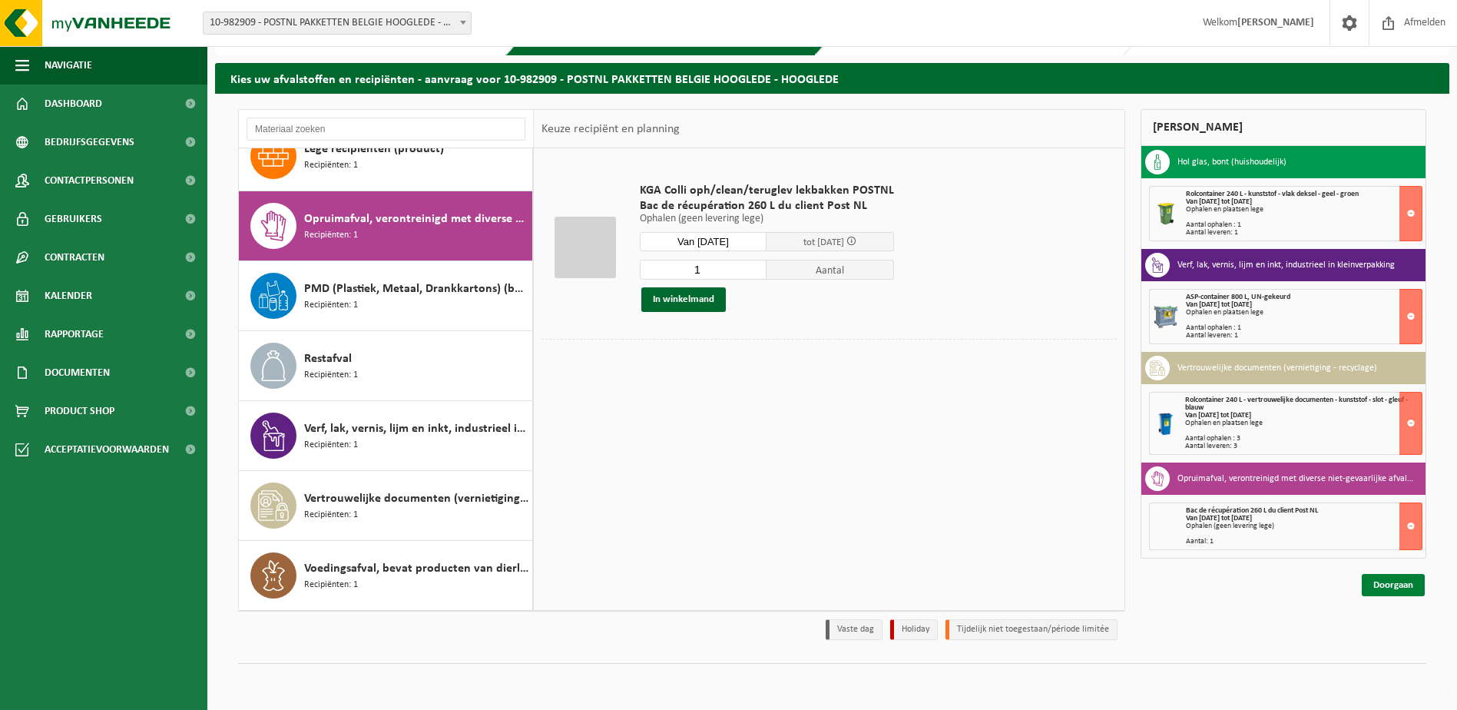
click at [1375, 590] on link "Doorgaan" at bounding box center [1392, 585] width 63 height 22
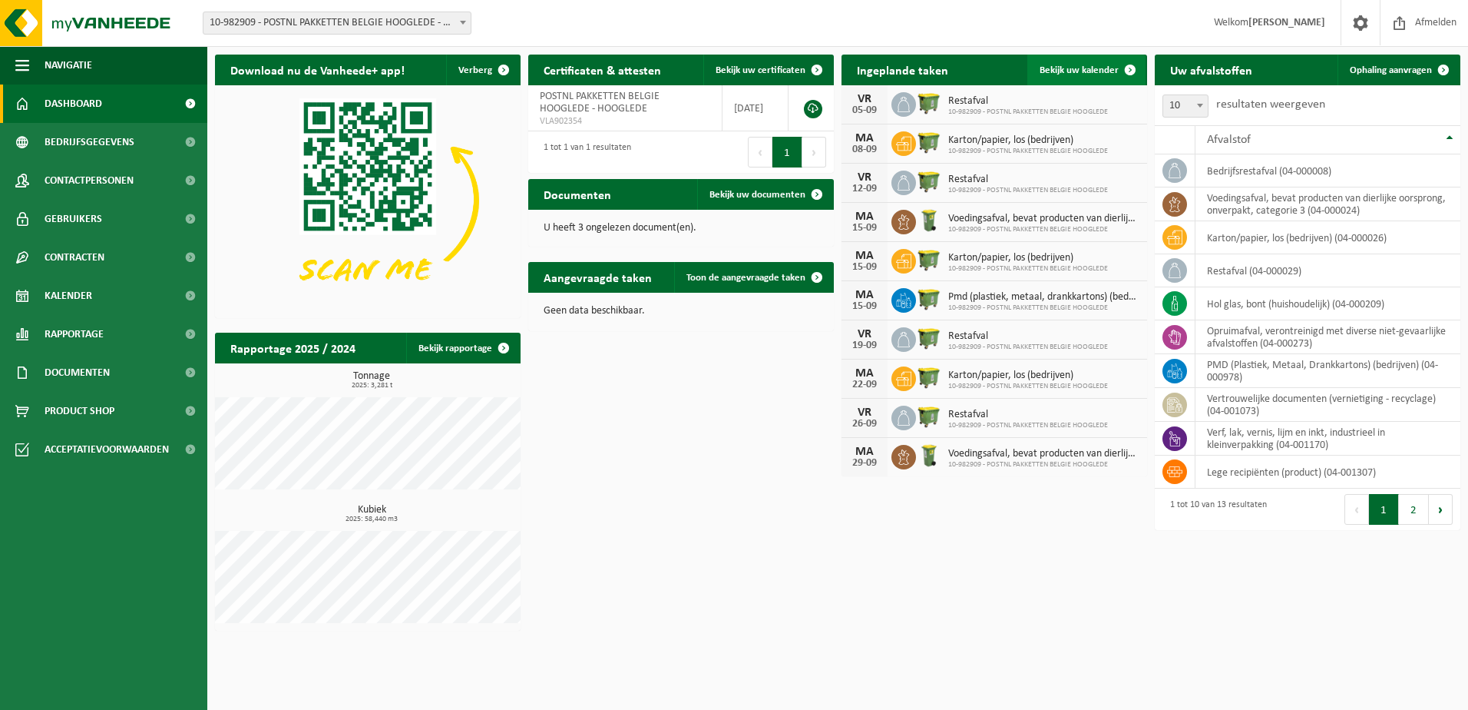
click at [1035, 62] on link "Bekijk uw kalender" at bounding box center [1086, 70] width 118 height 31
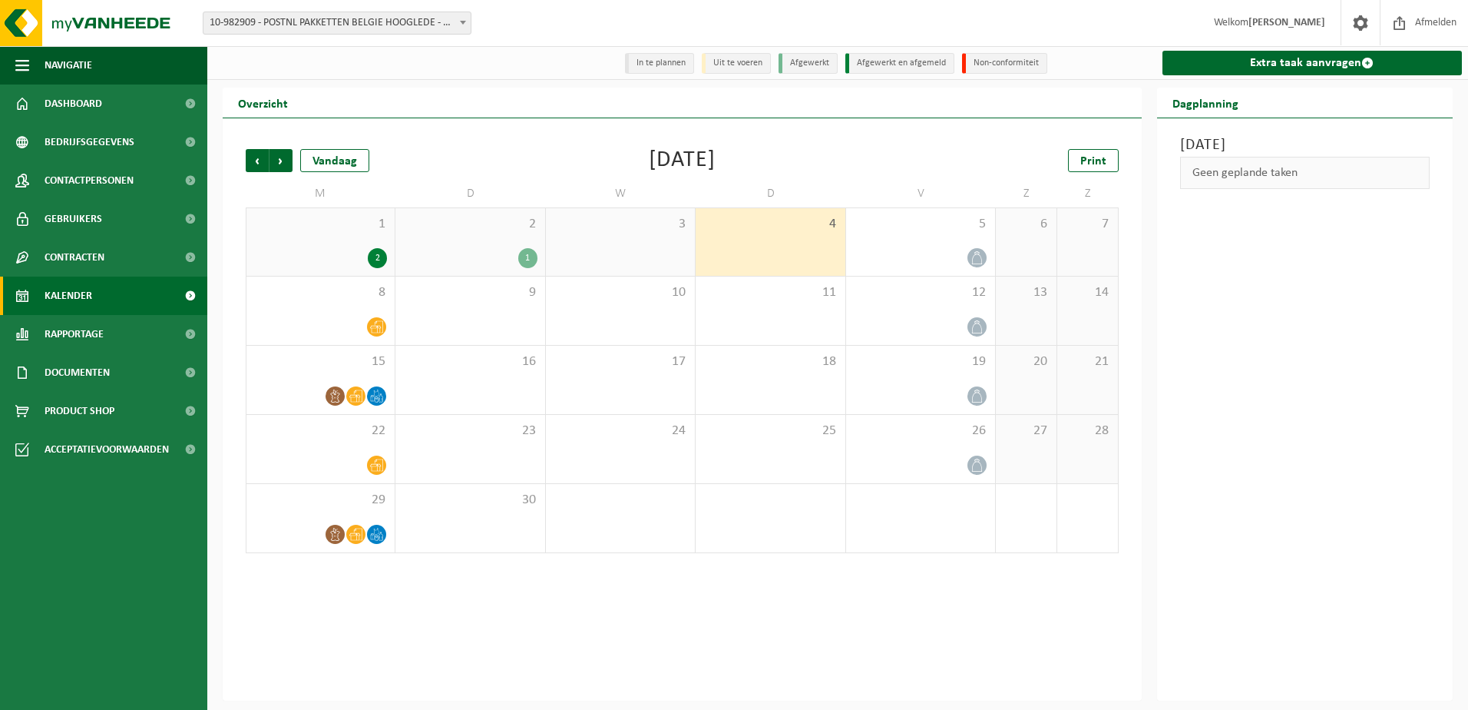
click at [323, 236] on div "1 2" at bounding box center [320, 242] width 148 height 68
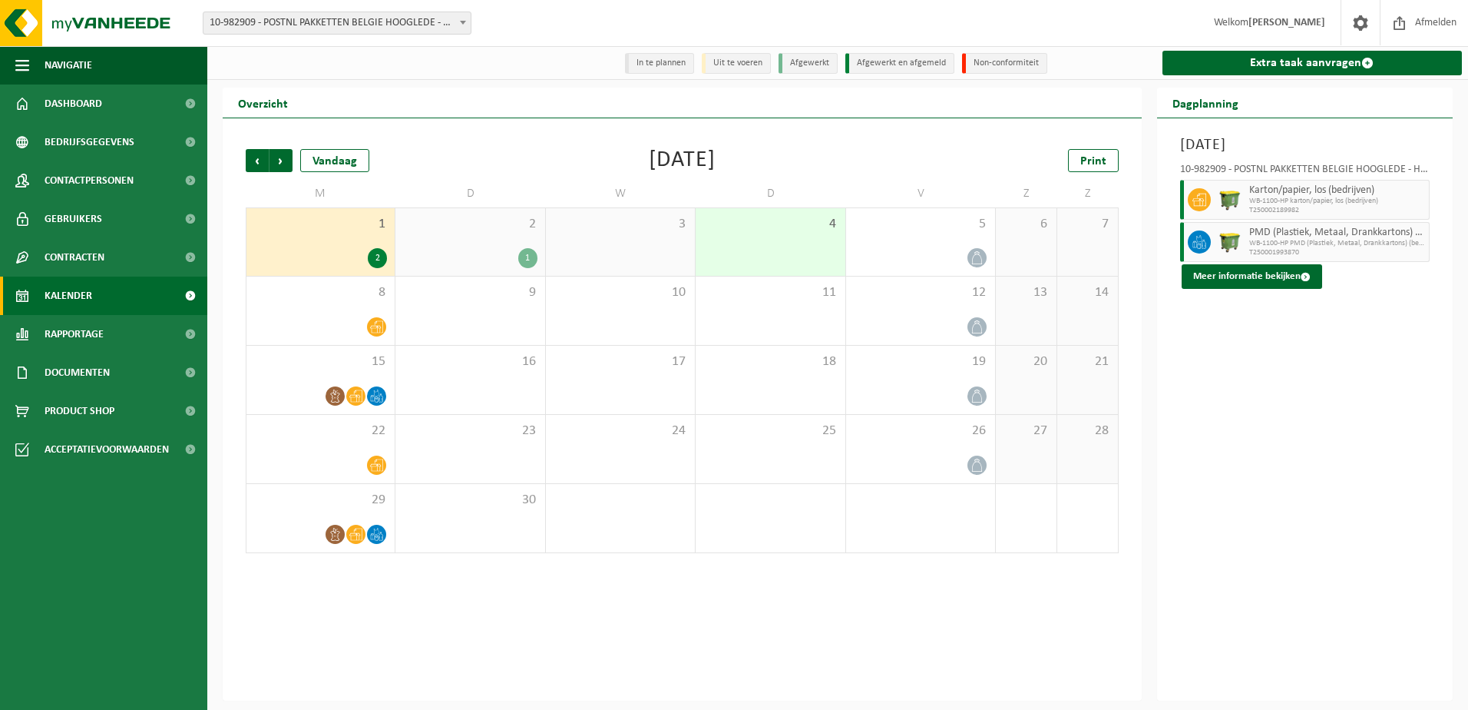
click at [454, 240] on div "2 1" at bounding box center [469, 242] width 149 height 68
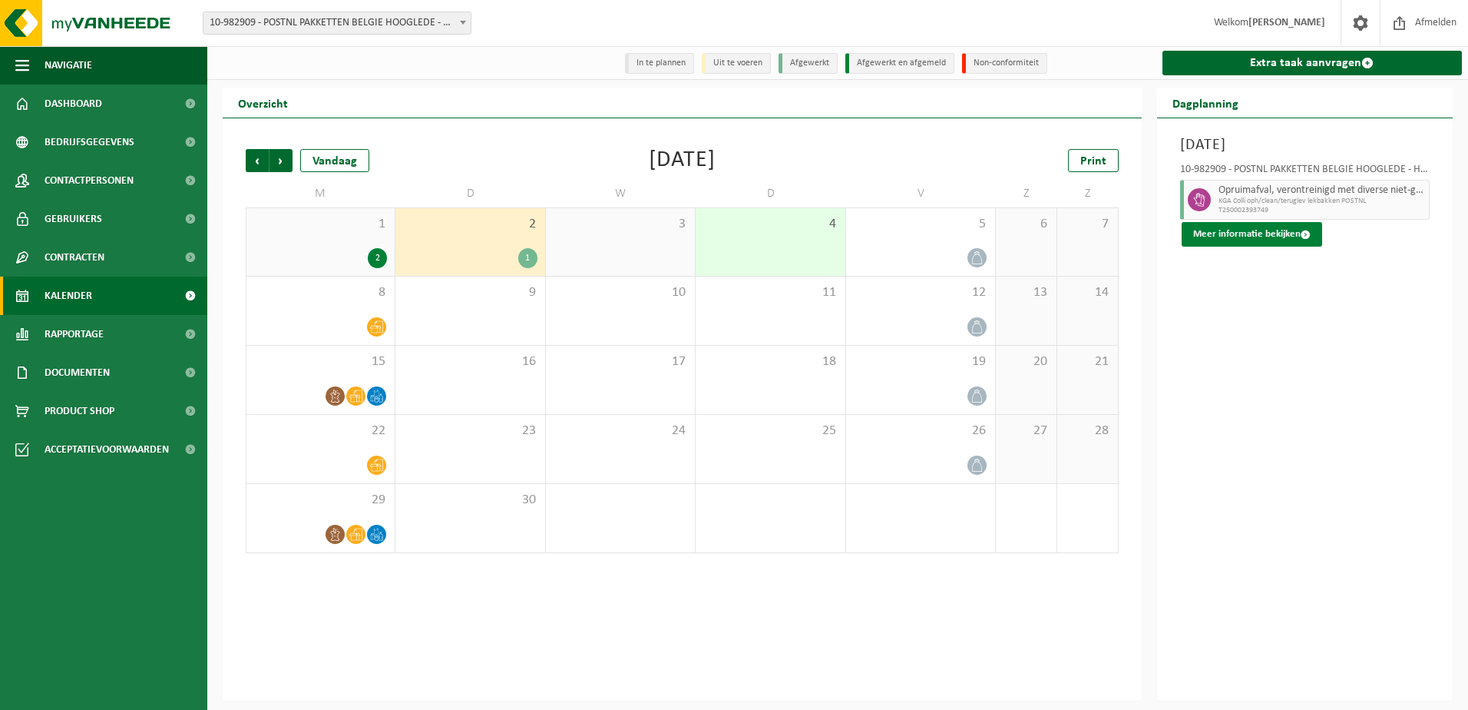
click at [1270, 233] on button "Meer informatie bekijken" at bounding box center [1252, 234] width 141 height 25
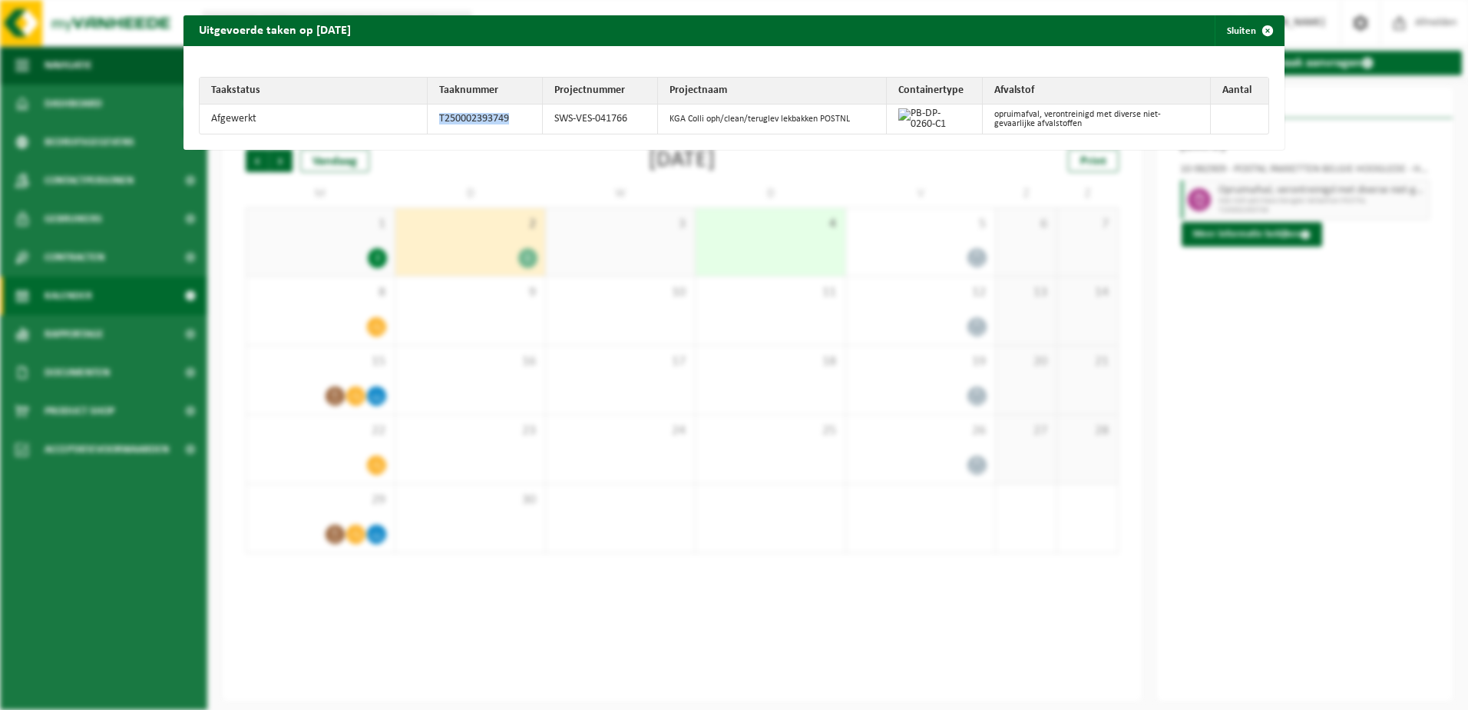
drag, startPoint x: 511, startPoint y: 119, endPoint x: 437, endPoint y: 112, distance: 74.8
click at [437, 112] on td "T250002393749" at bounding box center [485, 118] width 115 height 29
copy td "T250002393749"
click at [1345, 389] on div "Uitgevoerde taken op 2025-09-02 Sluiten Taakstatus Taaknummer Projectnummer Pro…" at bounding box center [734, 355] width 1468 height 710
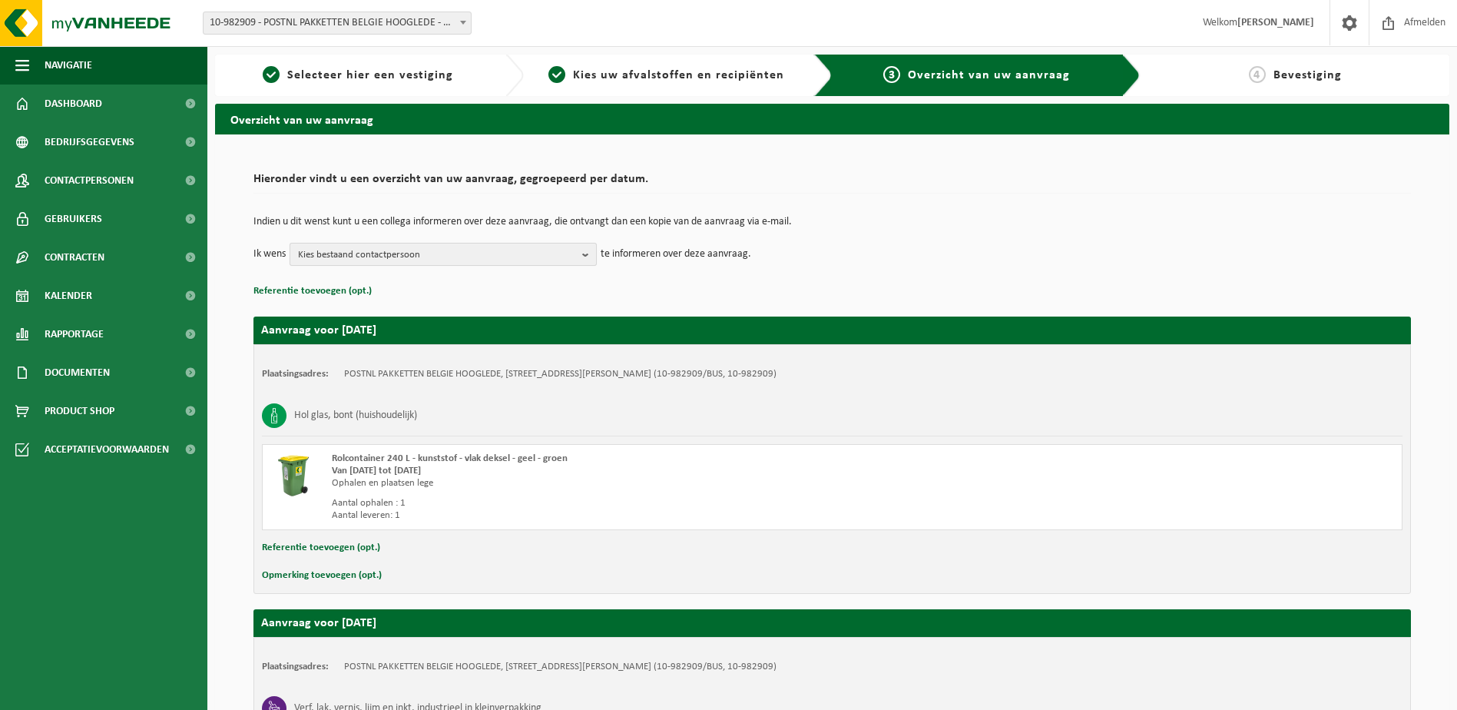
click at [584, 256] on b "button" at bounding box center [589, 254] width 14 height 22
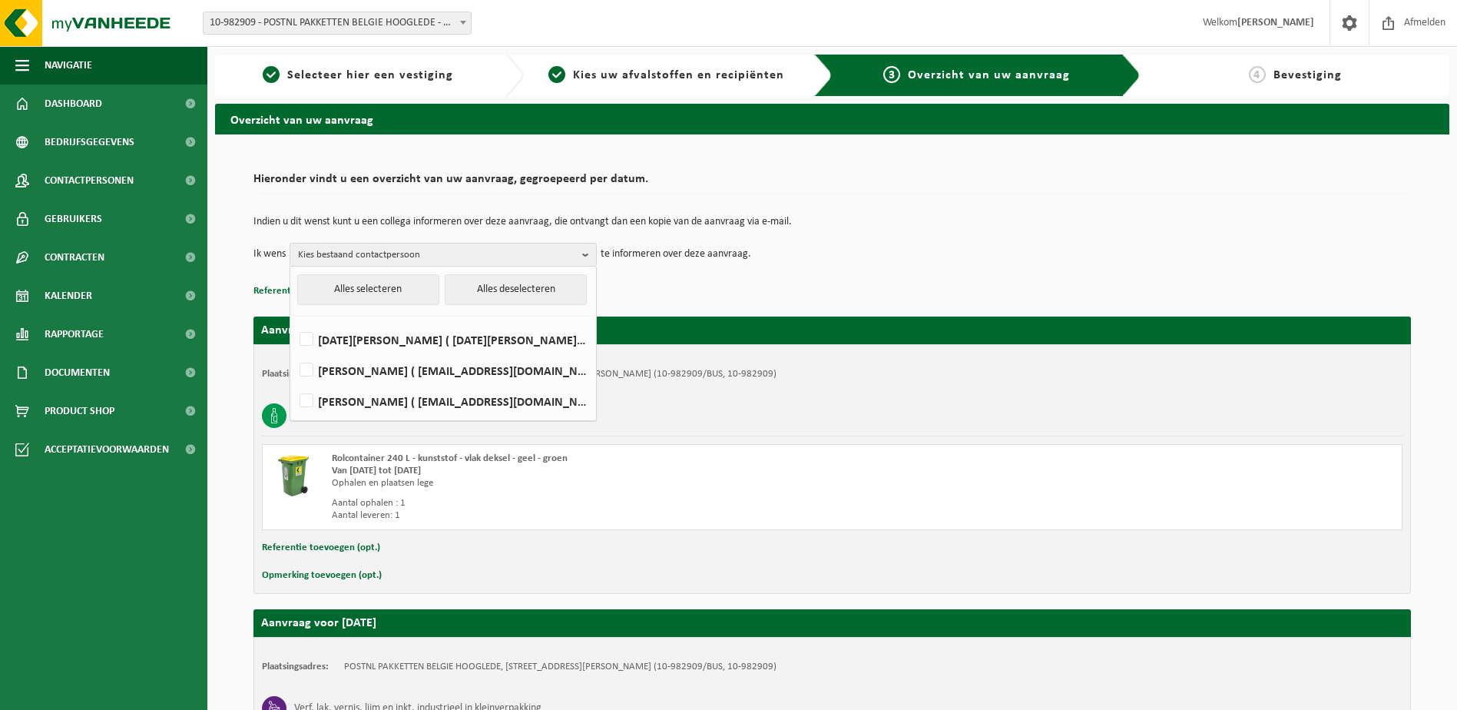
click at [293, 370] on ul "Alles selecteren Alles deselecteren LUCIA CATTHOOR ( lucia.catthoor@postnl.be )…" at bounding box center [443, 343] width 306 height 154
click at [302, 369] on label "Aurélie Devos ( aurelie.devos@postnl.be )" at bounding box center [442, 370] width 292 height 23
click at [294, 351] on input "Aurélie Devos ( aurelie.devos@postnl.be )" at bounding box center [293, 350] width 1 height 1
checkbox input "true"
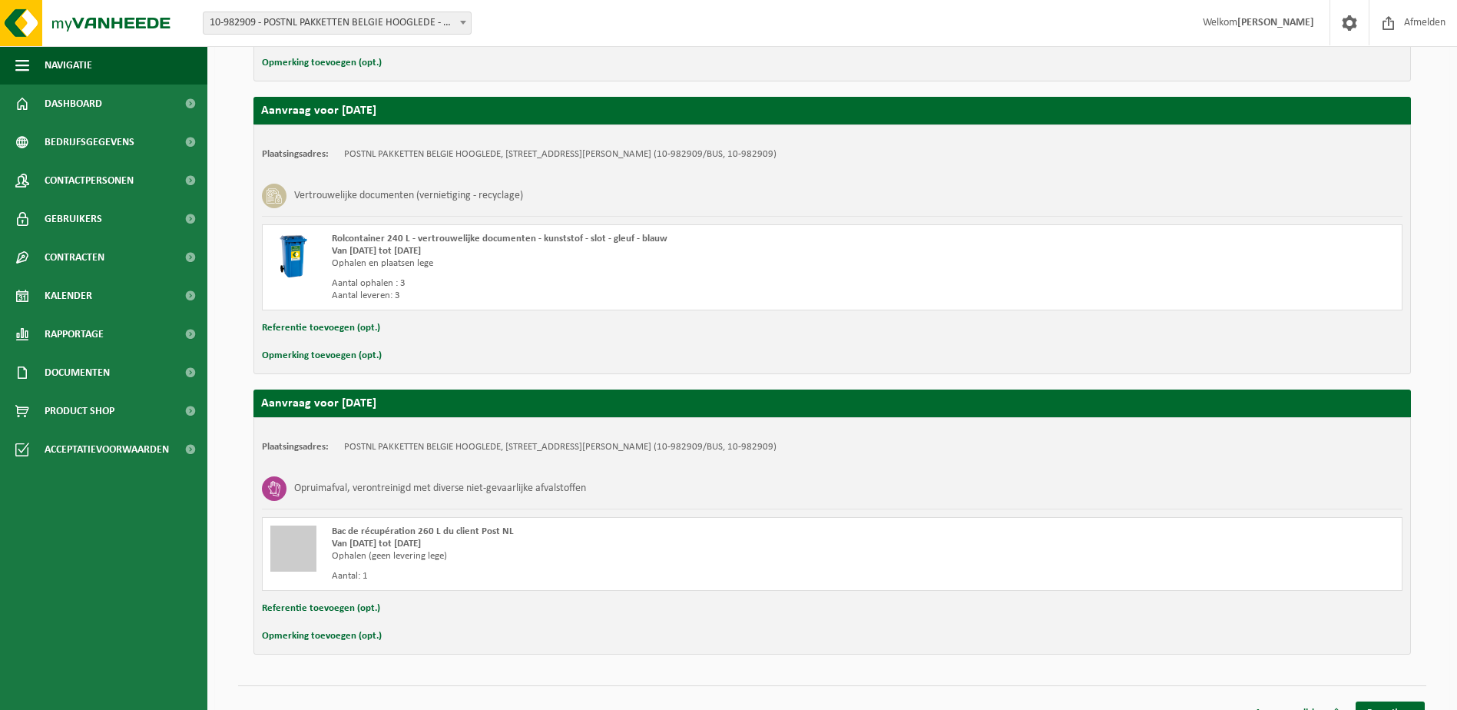
scroll to position [827, 0]
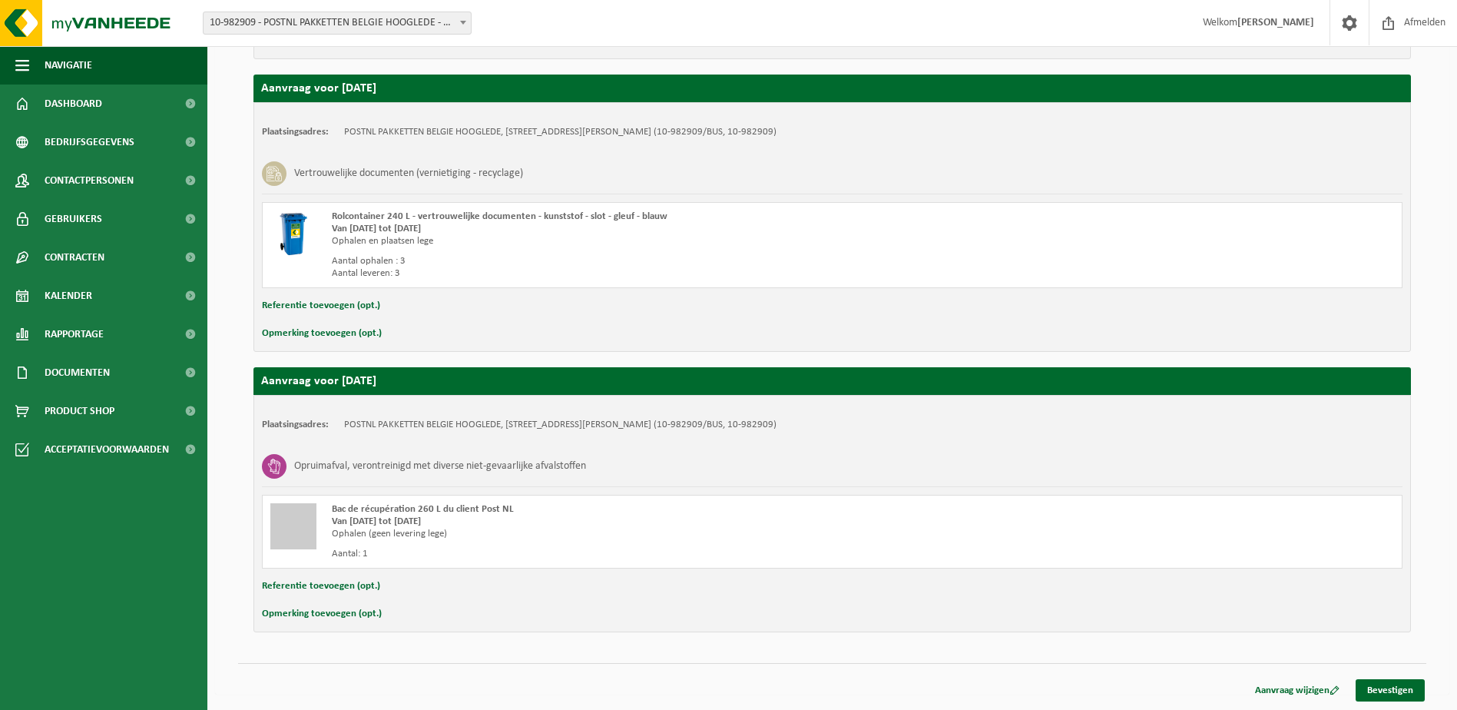
click at [329, 617] on button "Opmerking toevoegen (opt.)" at bounding box center [322, 614] width 120 height 20
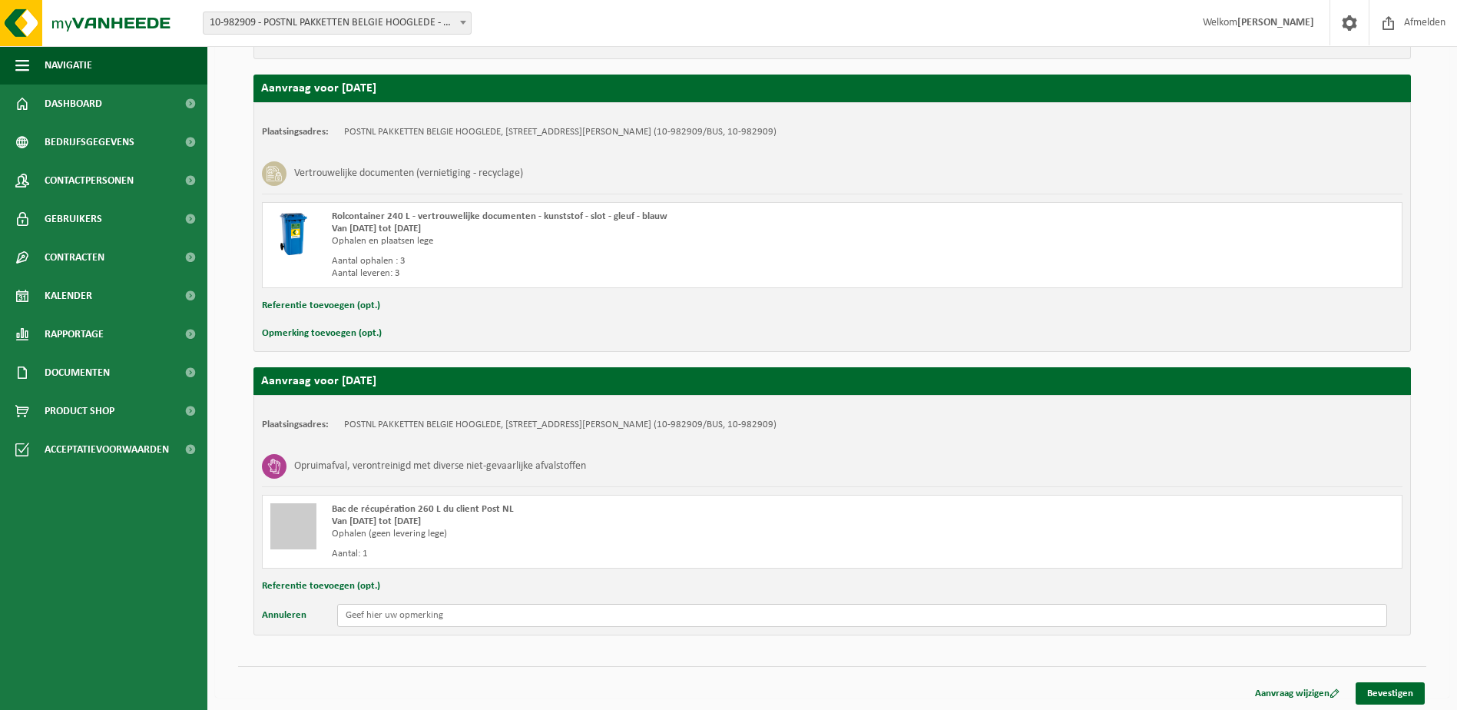
click at [387, 614] on input "text" at bounding box center [862, 615] width 1050 height 23
paste input "T250002393749"
click at [393, 616] on input "Graag gereigde lekbak van taaknummer T250002393749 terug meebrengen ter vervang…" at bounding box center [862, 615] width 1050 height 23
click at [731, 615] on input "Graag gereingde lekbak van taaknummer T250002393749 terug meebrengen ter vervan…" at bounding box center [862, 615] width 1050 height 23
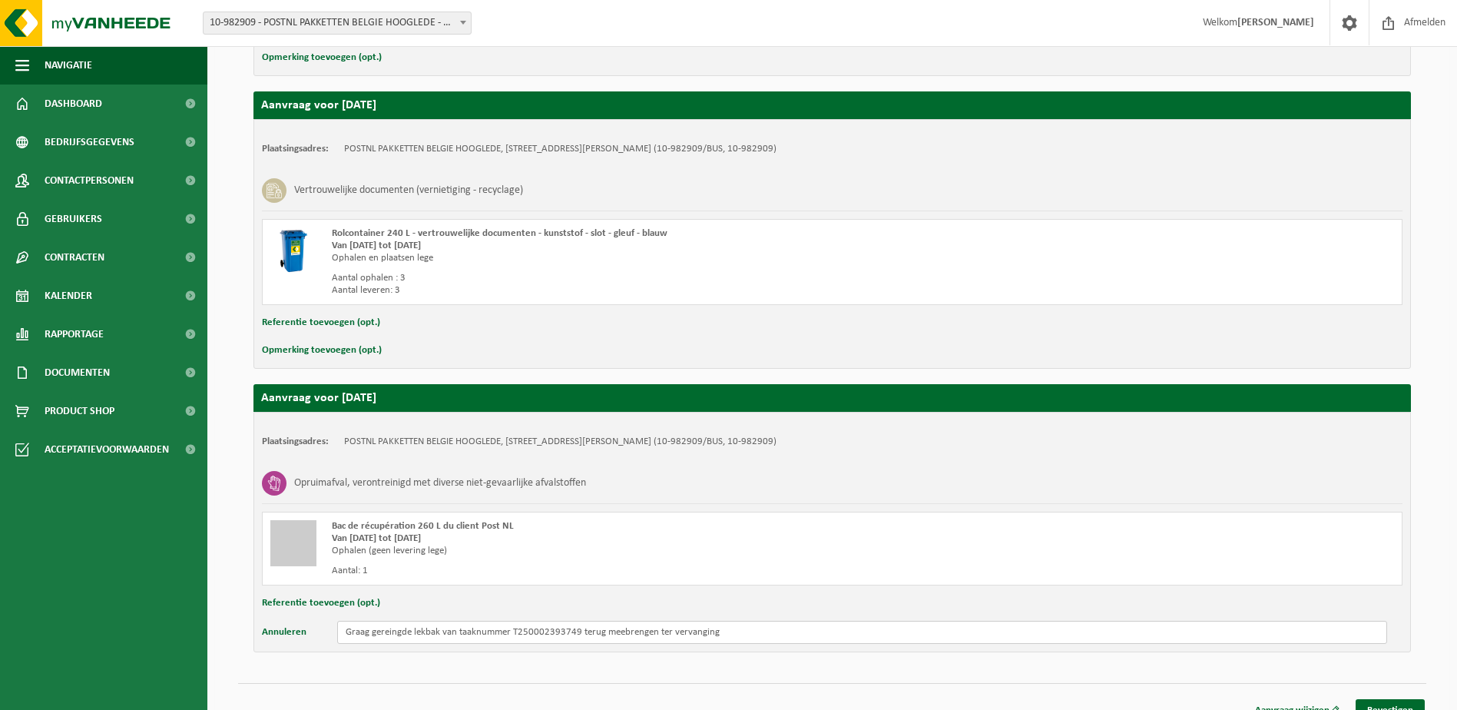
scroll to position [830, 0]
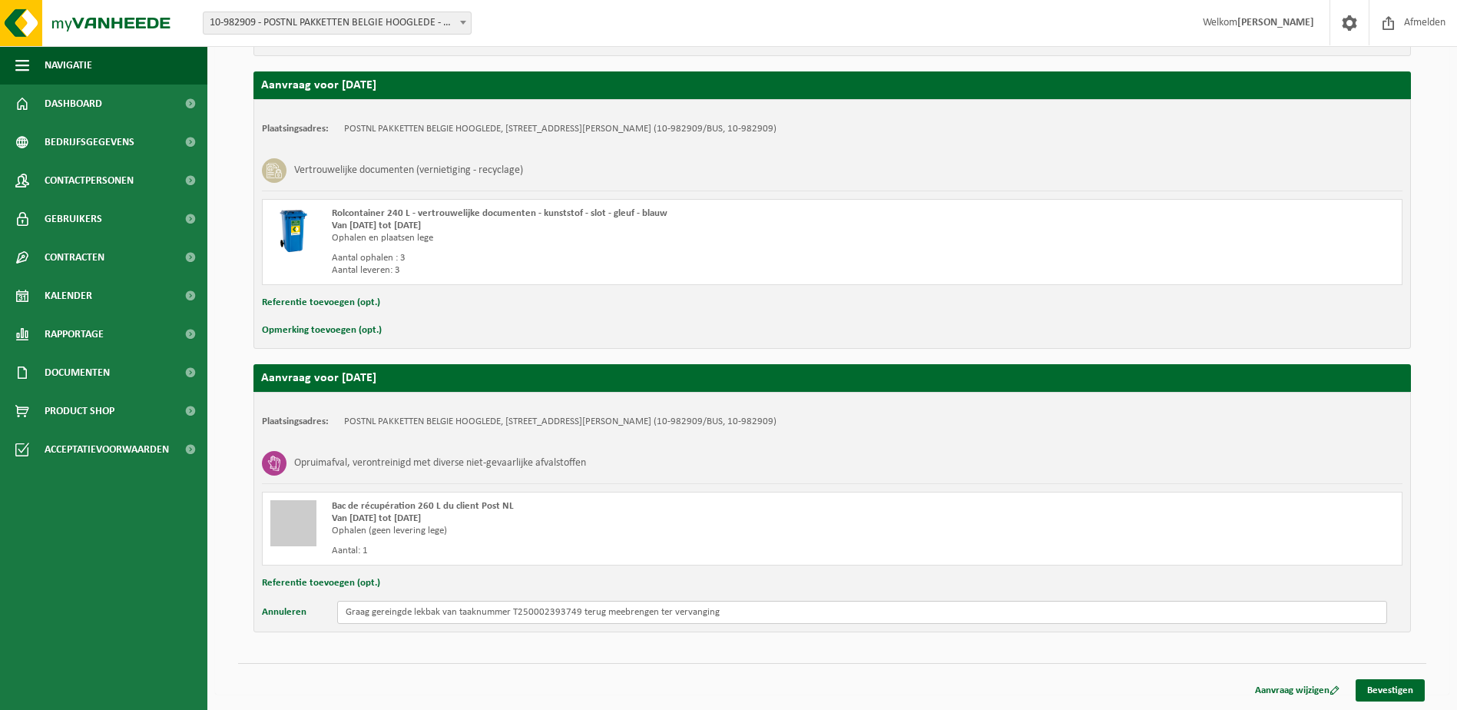
click at [397, 617] on input "Graag gereingde lekbak van taaknummer T250002393749 terug meebrengen ter vervan…" at bounding box center [862, 611] width 1050 height 23
type input "Graag gereinigde lekbak van taaknummer T250002393749 terug meebrengen ter verva…"
drag, startPoint x: 1394, startPoint y: 683, endPoint x: 1383, endPoint y: 689, distance: 13.1
click at [1383, 689] on link "Bevestigen" at bounding box center [1389, 690] width 69 height 22
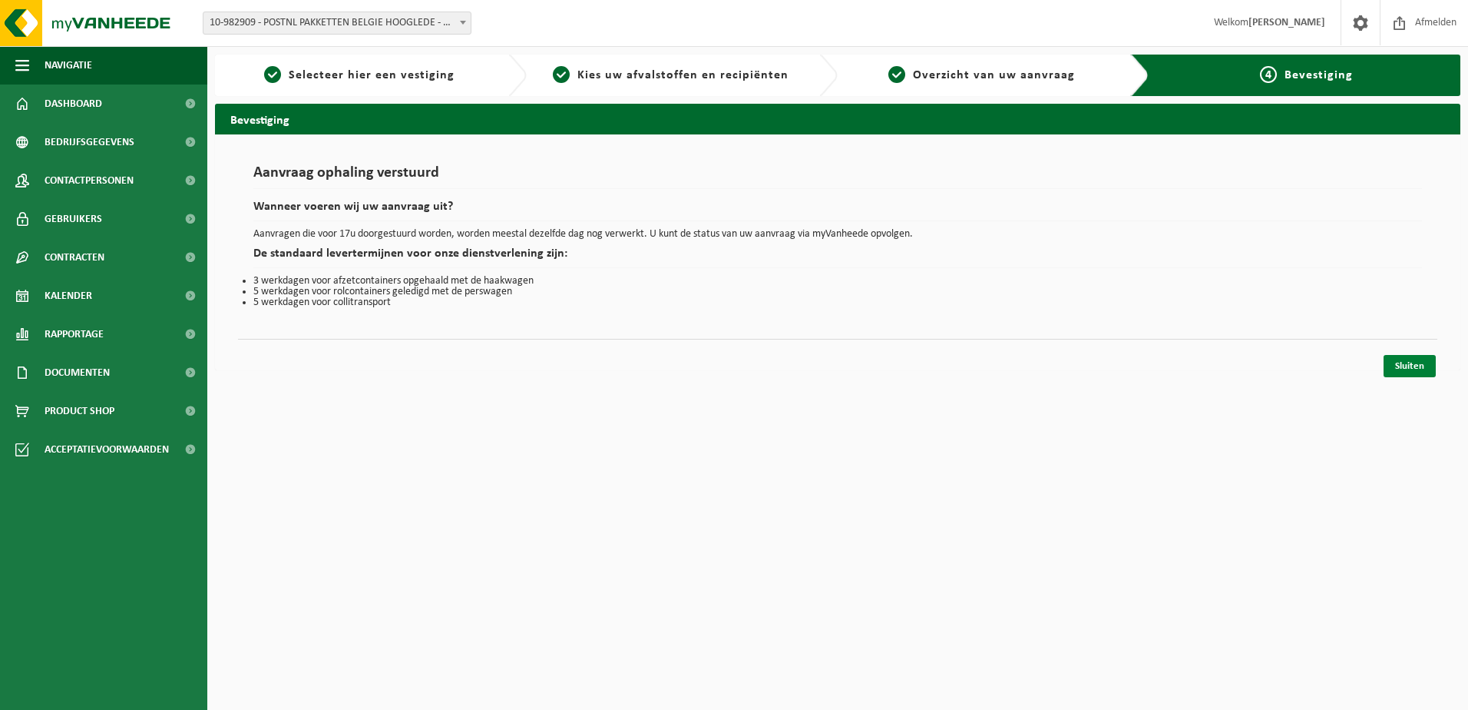
click at [1408, 360] on link "Sluiten" at bounding box center [1410, 366] width 52 height 22
